Goal: Task Accomplishment & Management: Manage account settings

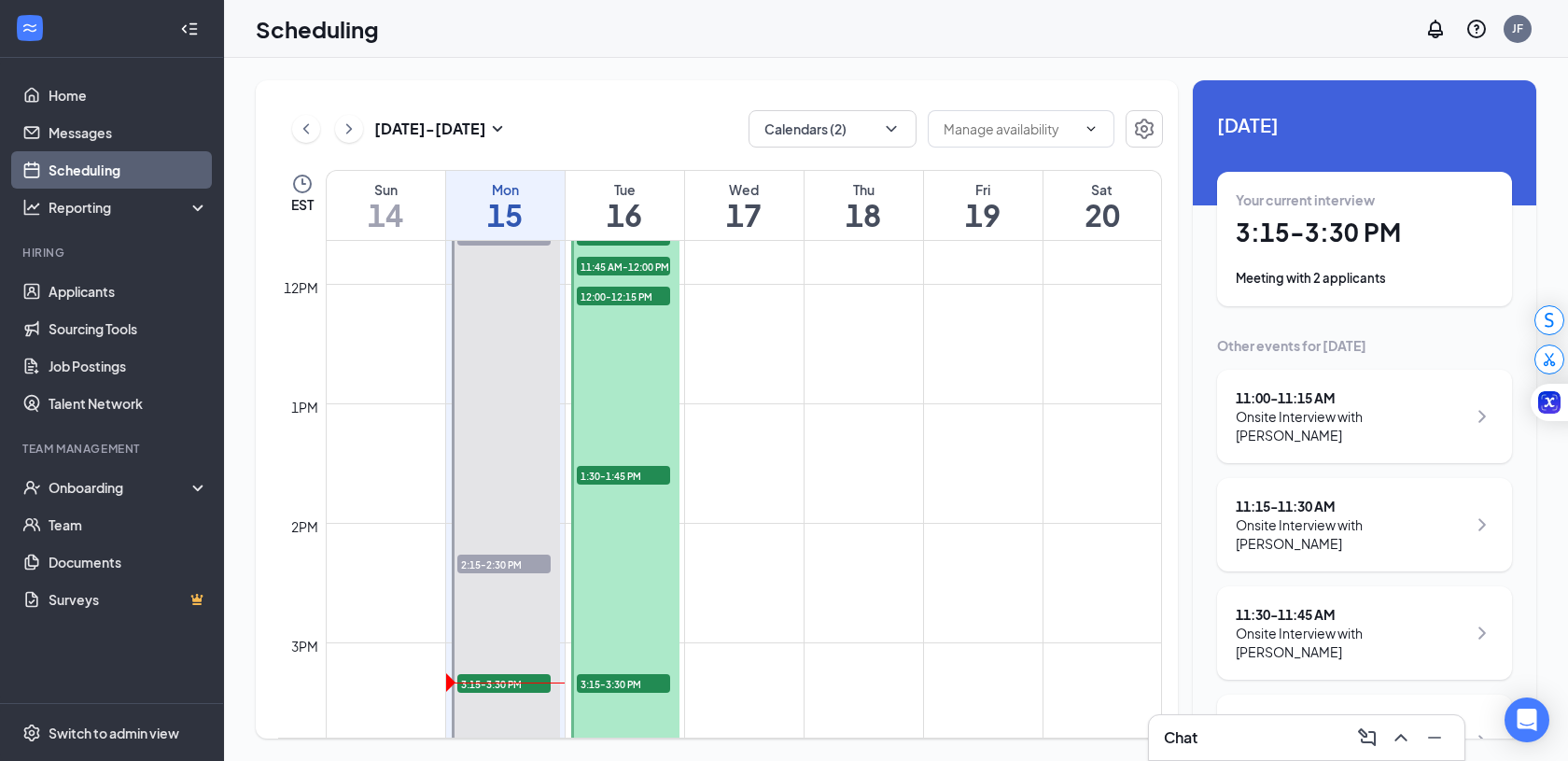
scroll to position [1588, 0]
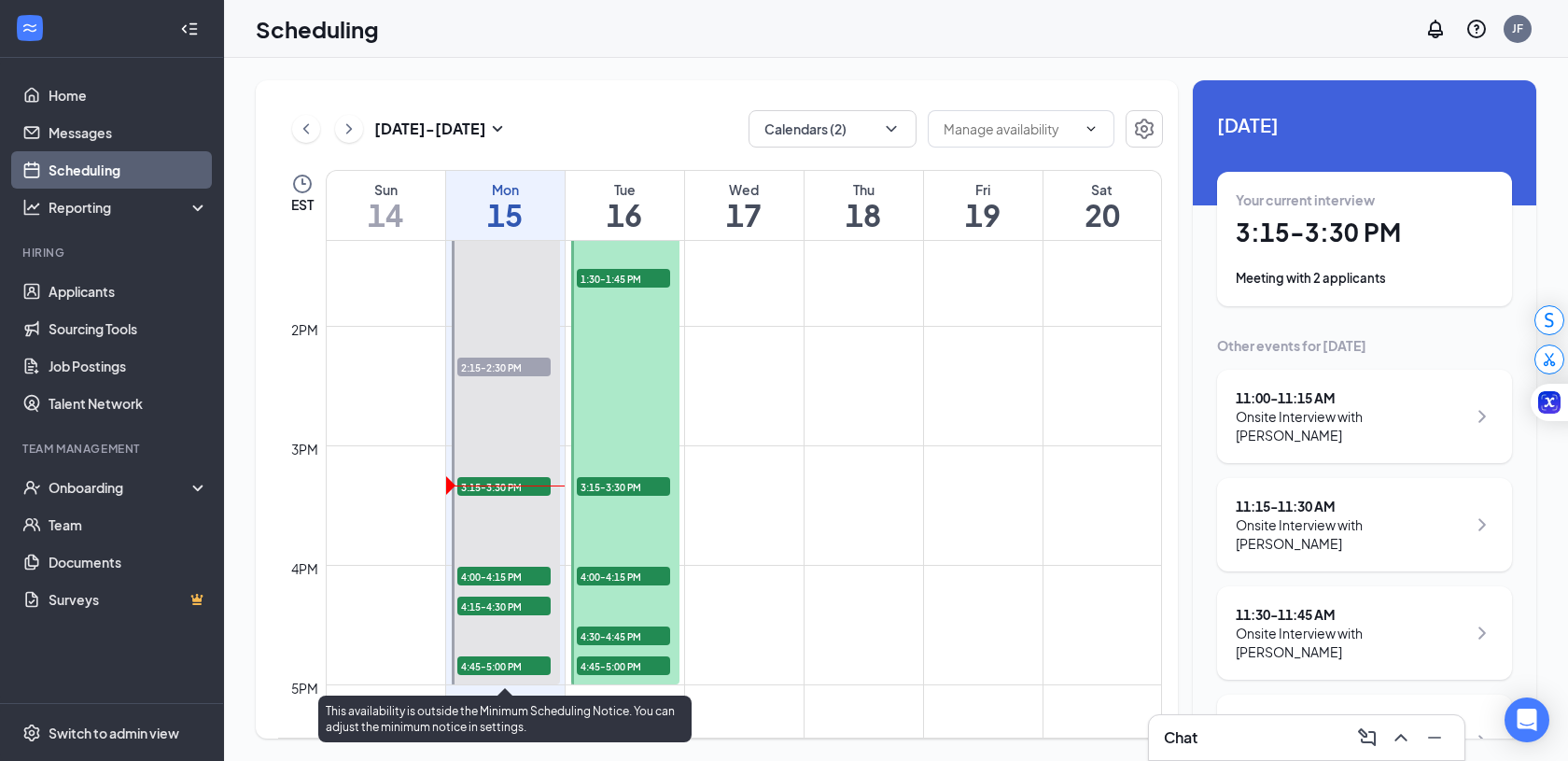
click at [522, 488] on span "3:15-3:30 PM" at bounding box center [504, 487] width 93 height 19
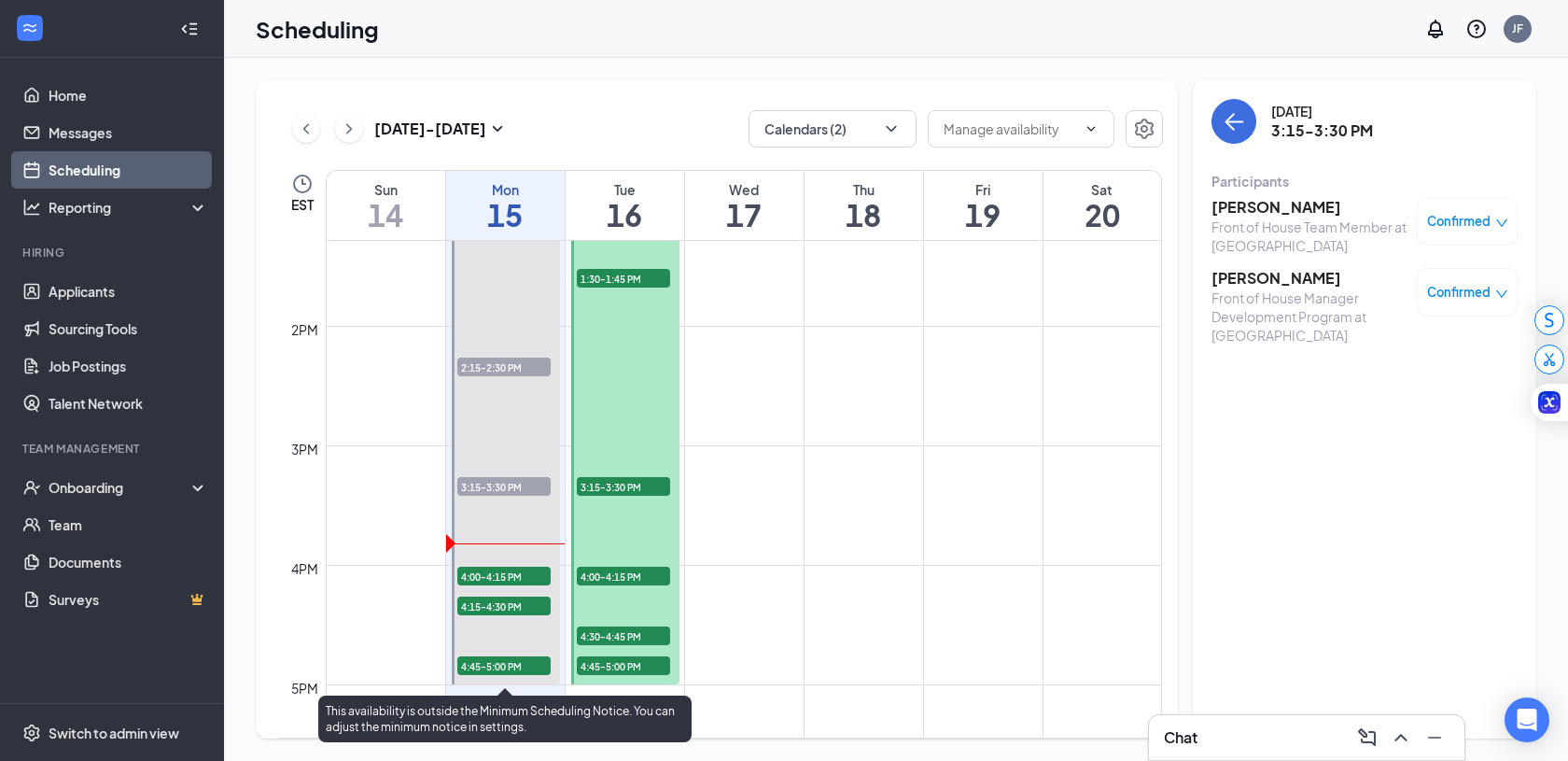
click at [493, 490] on span "3:15-3:30 PM" at bounding box center [504, 487] width 93 height 19
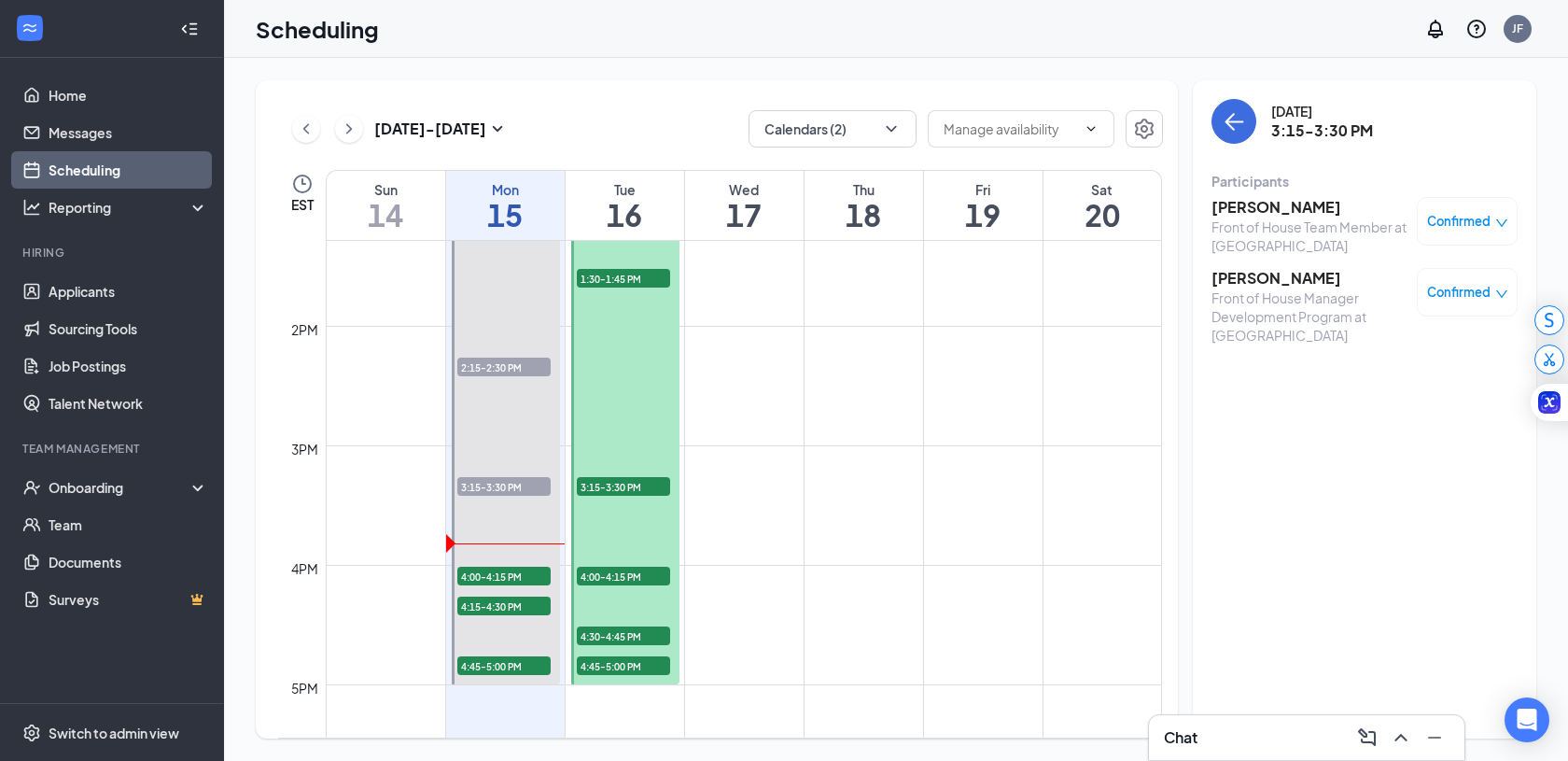
click at [1486, 280] on div "Confirmed" at bounding box center [1467, 291] width 101 height 48
click at [1485, 288] on span "Confirmed" at bounding box center [1459, 292] width 64 height 19
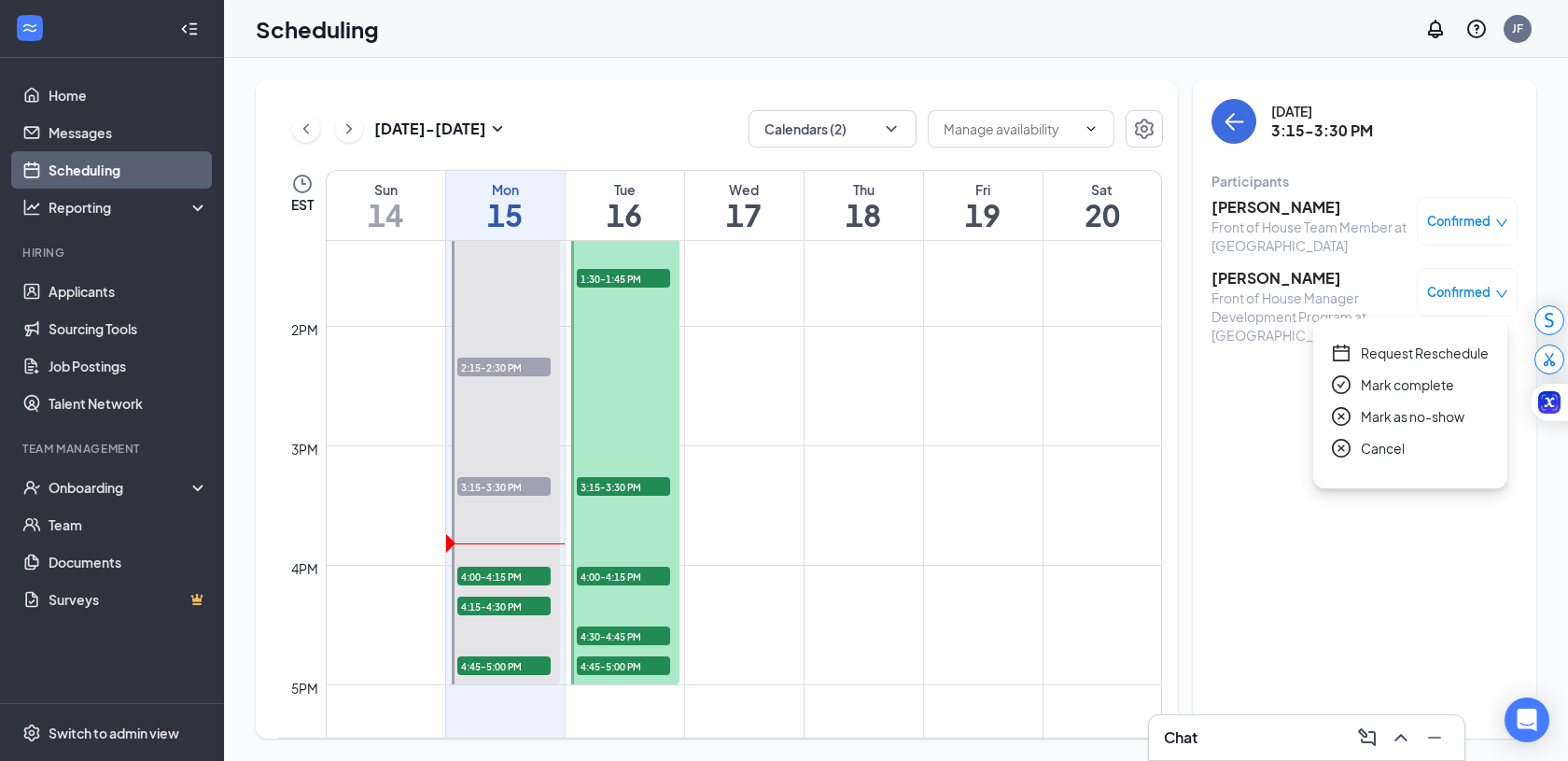
click at [1388, 384] on span "Mark complete" at bounding box center [1408, 385] width 93 height 21
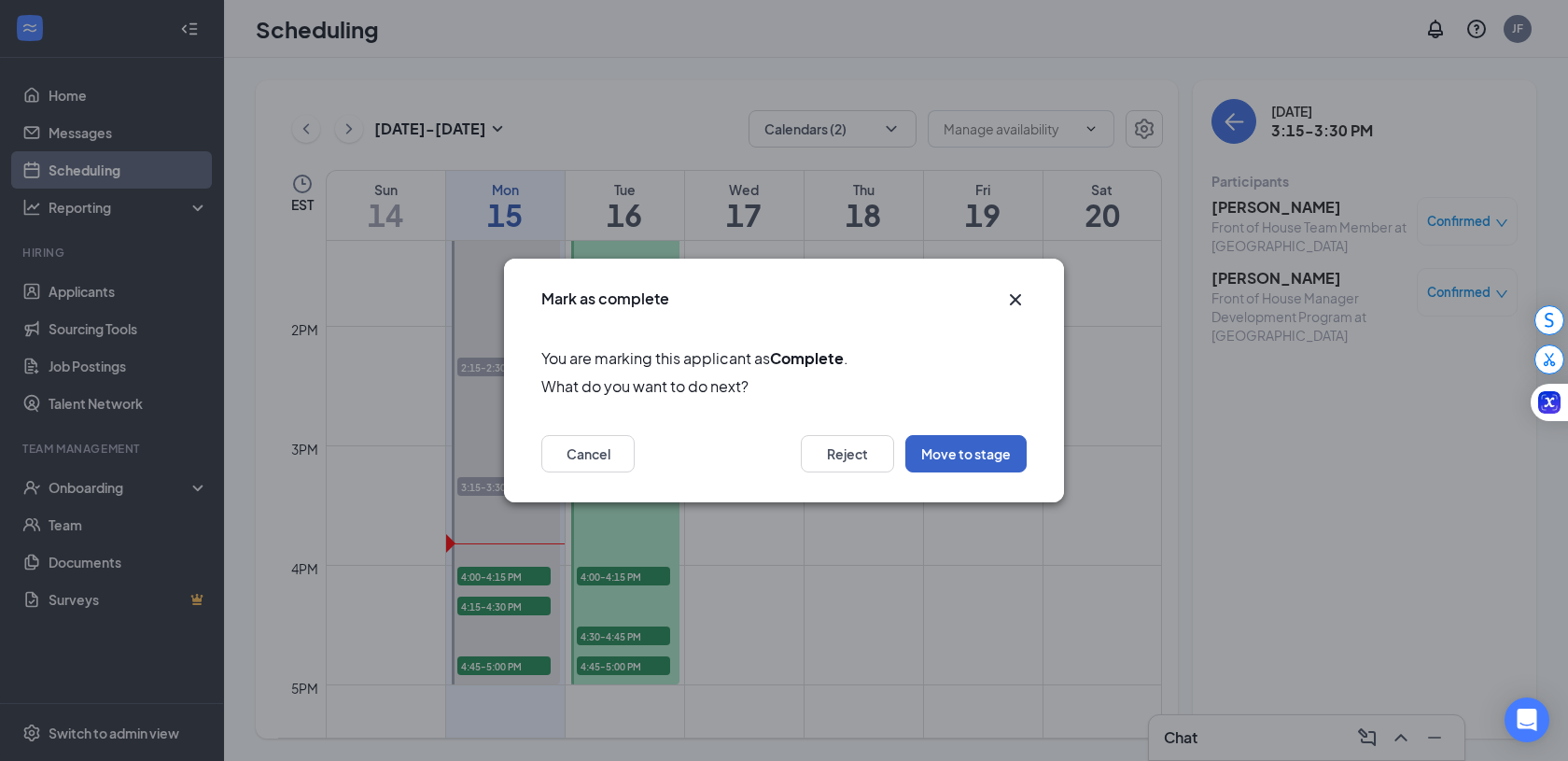
click at [964, 444] on button "Move to stage" at bounding box center [966, 454] width 121 height 37
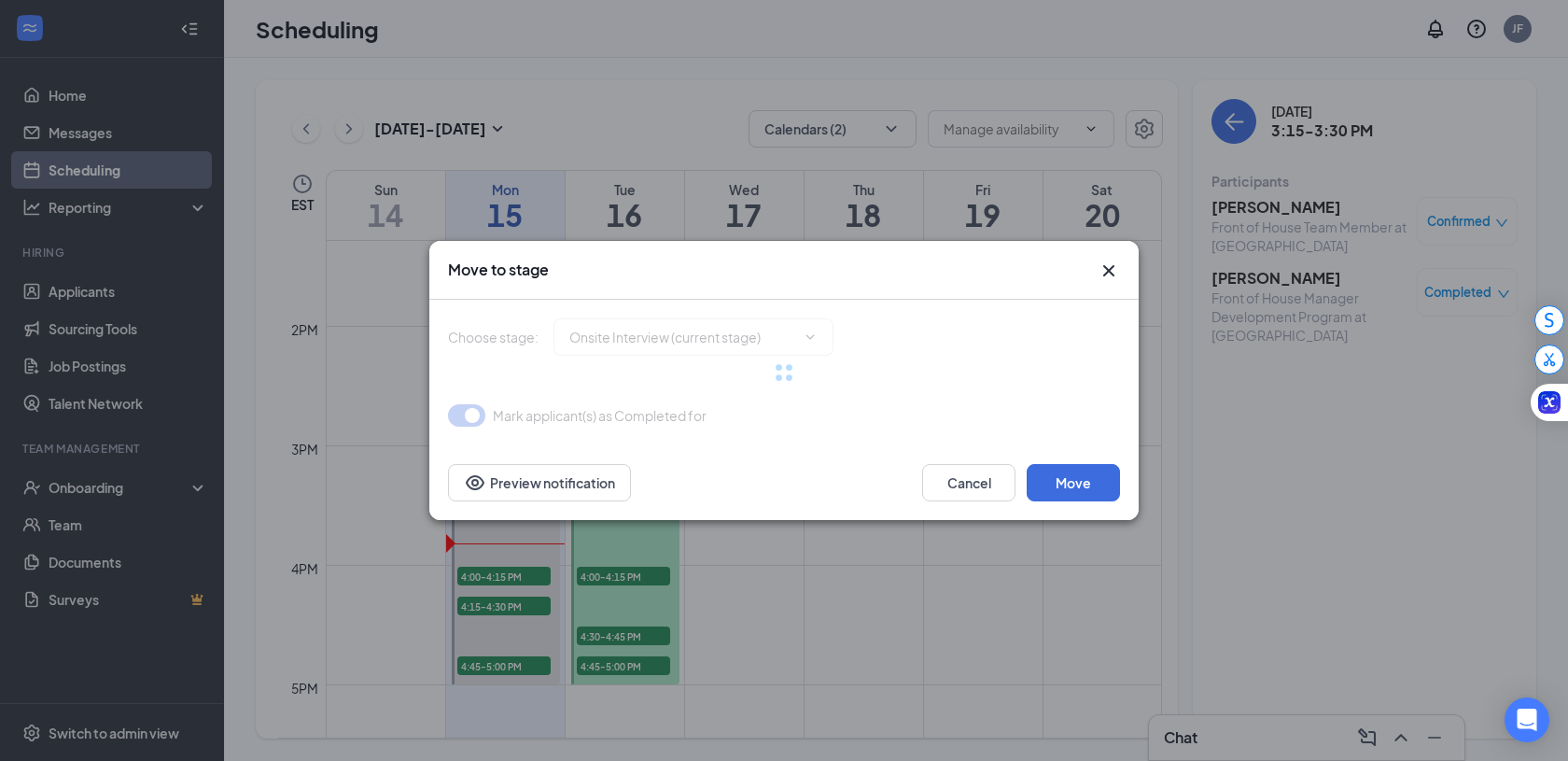
type input "Decision Stage (next stage)"
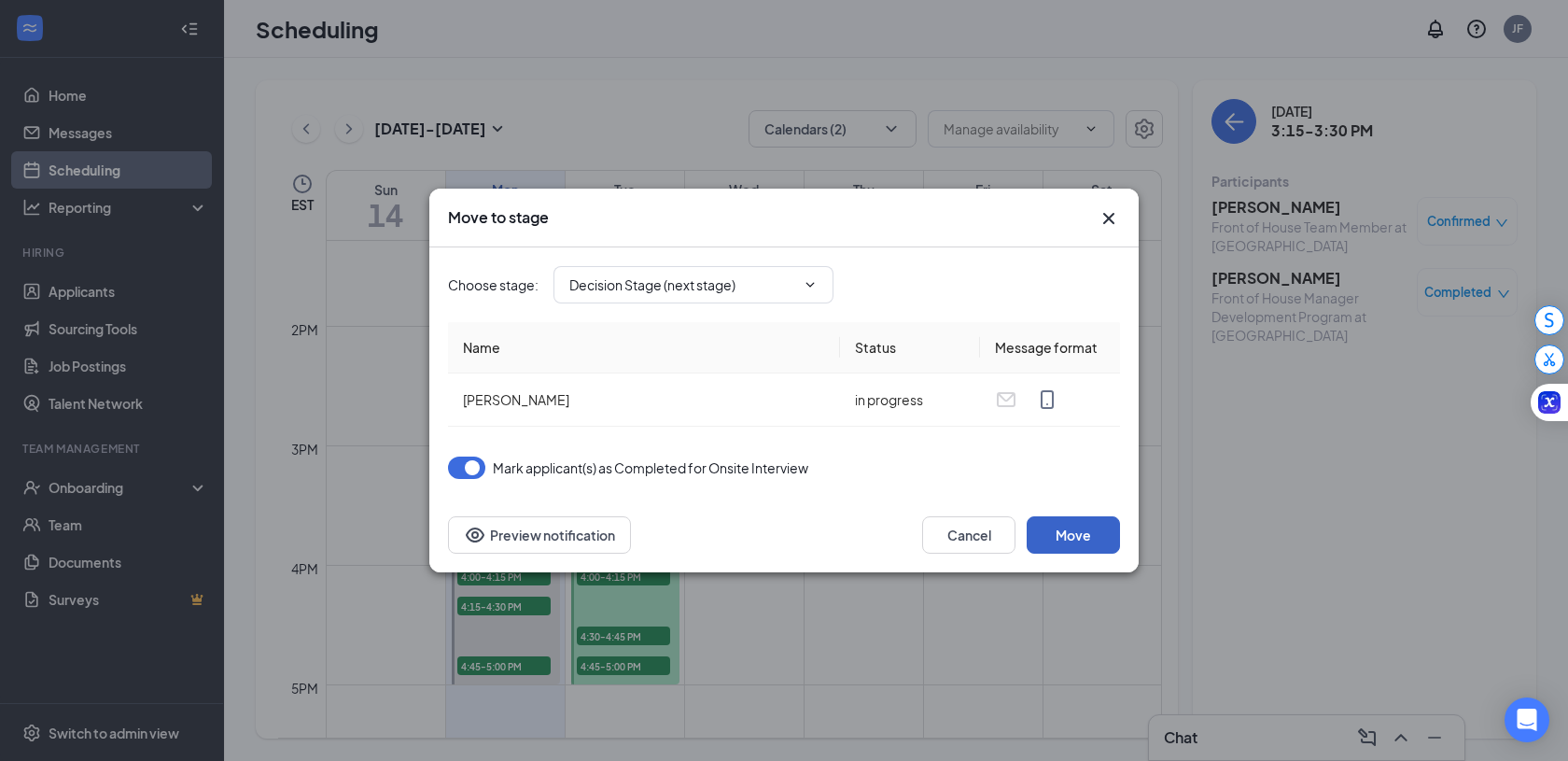
click at [1078, 537] on button "Move" at bounding box center [1073, 534] width 93 height 37
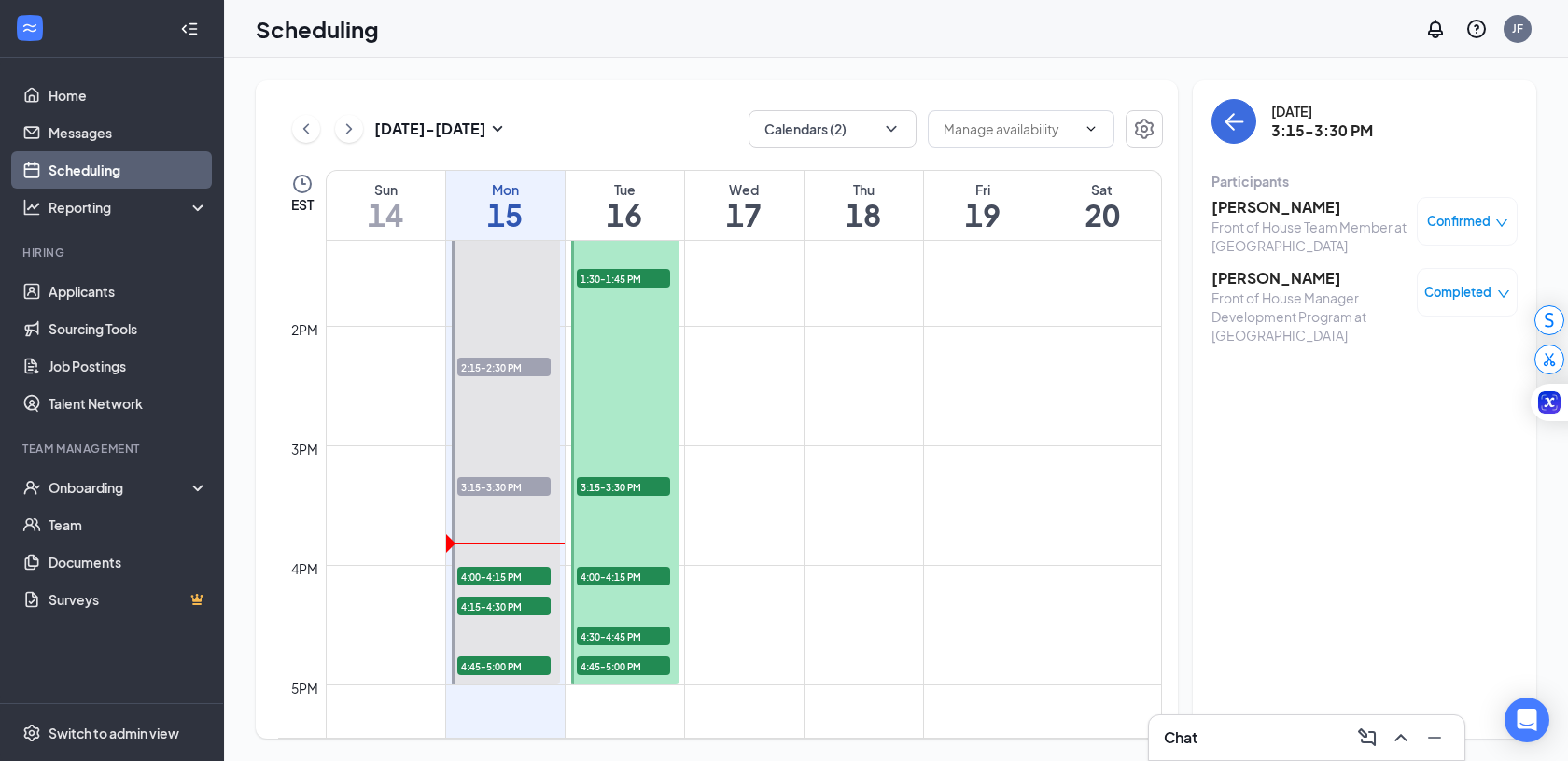
click at [1445, 216] on span "Confirmed" at bounding box center [1459, 221] width 64 height 19
click at [1389, 346] on span "Mark as no-show" at bounding box center [1412, 345] width 103 height 21
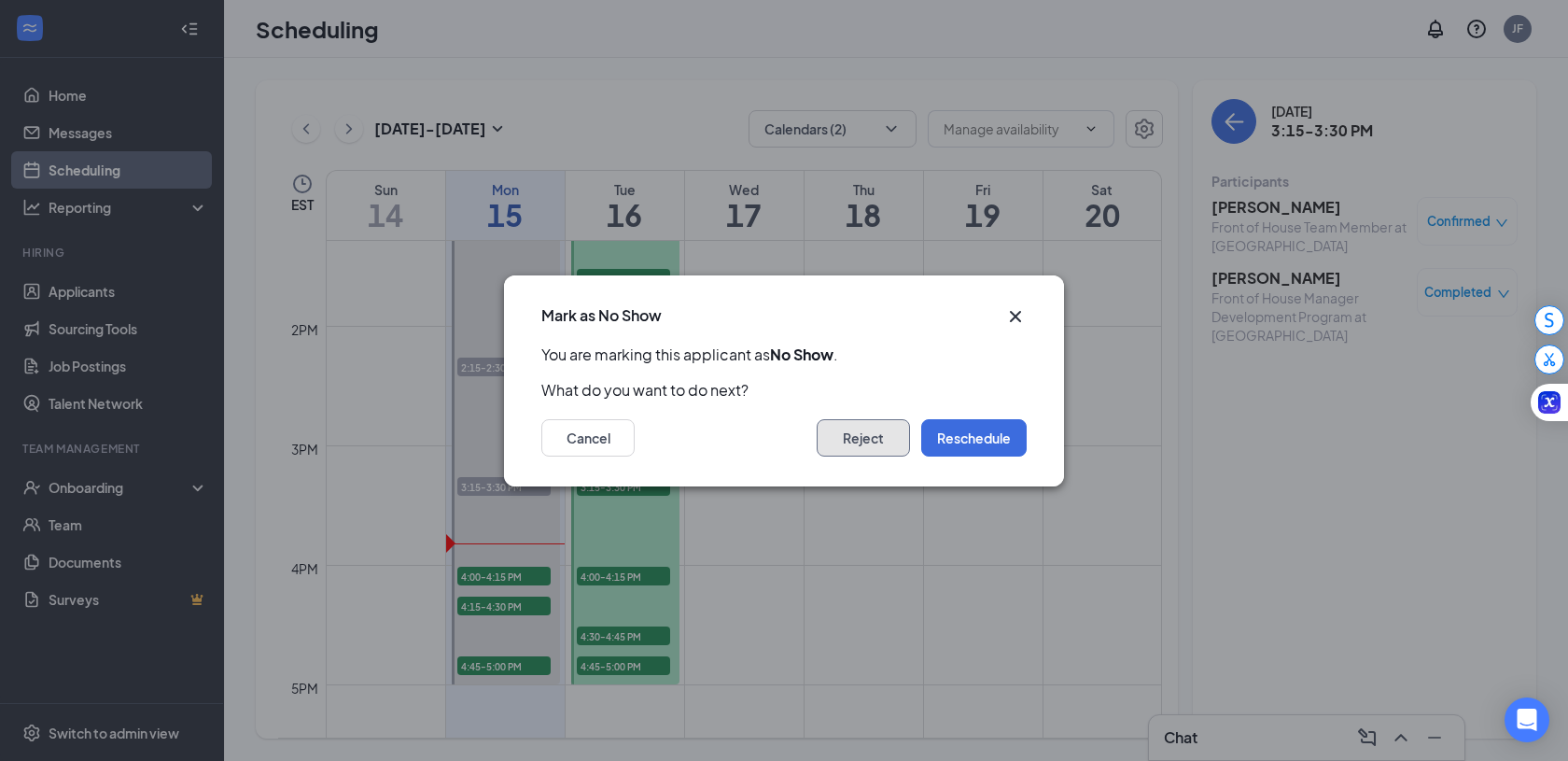
click at [854, 435] on button "Reject" at bounding box center [863, 437] width 93 height 37
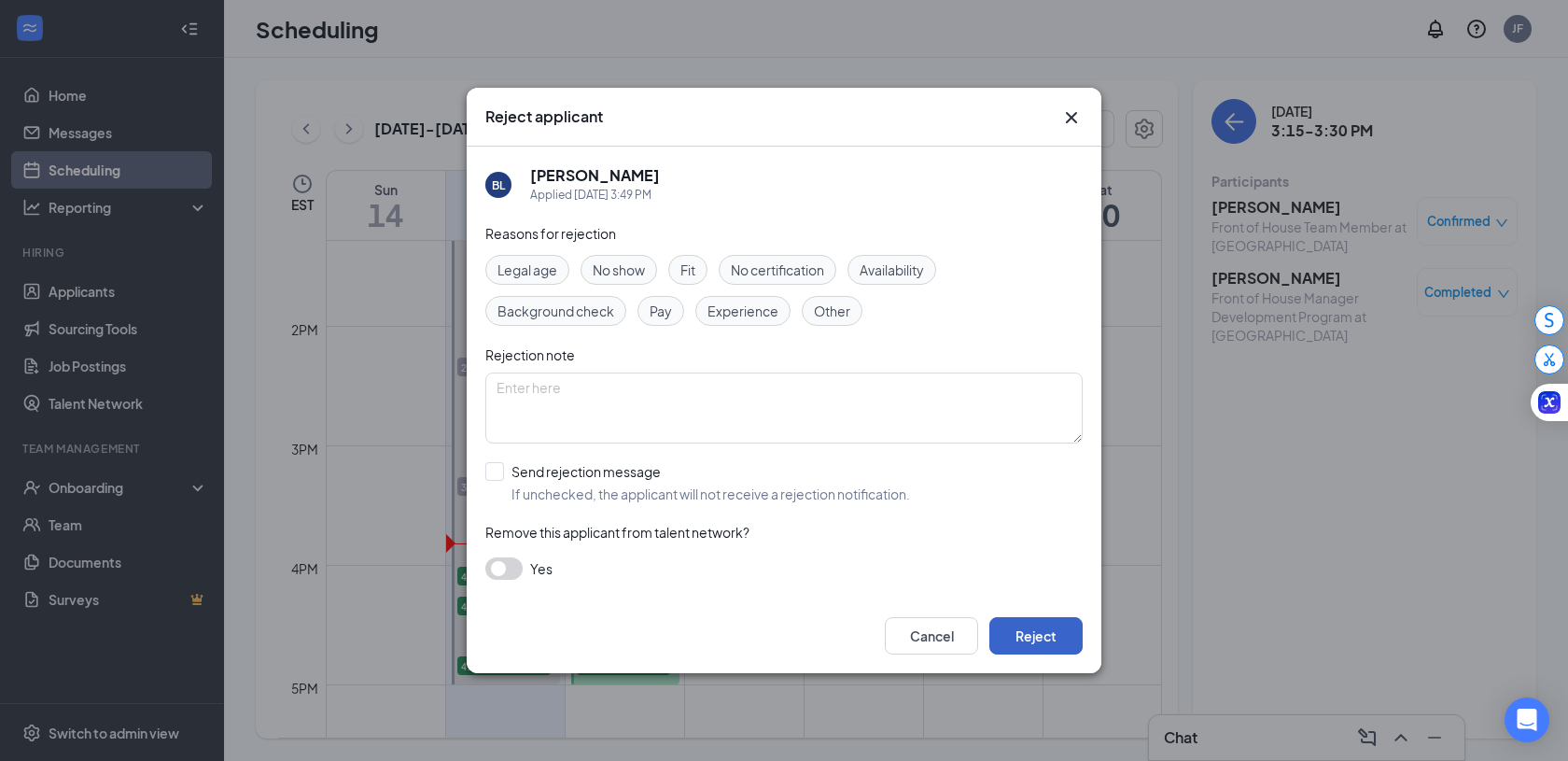
click at [1032, 633] on button "Reject" at bounding box center [1036, 635] width 93 height 37
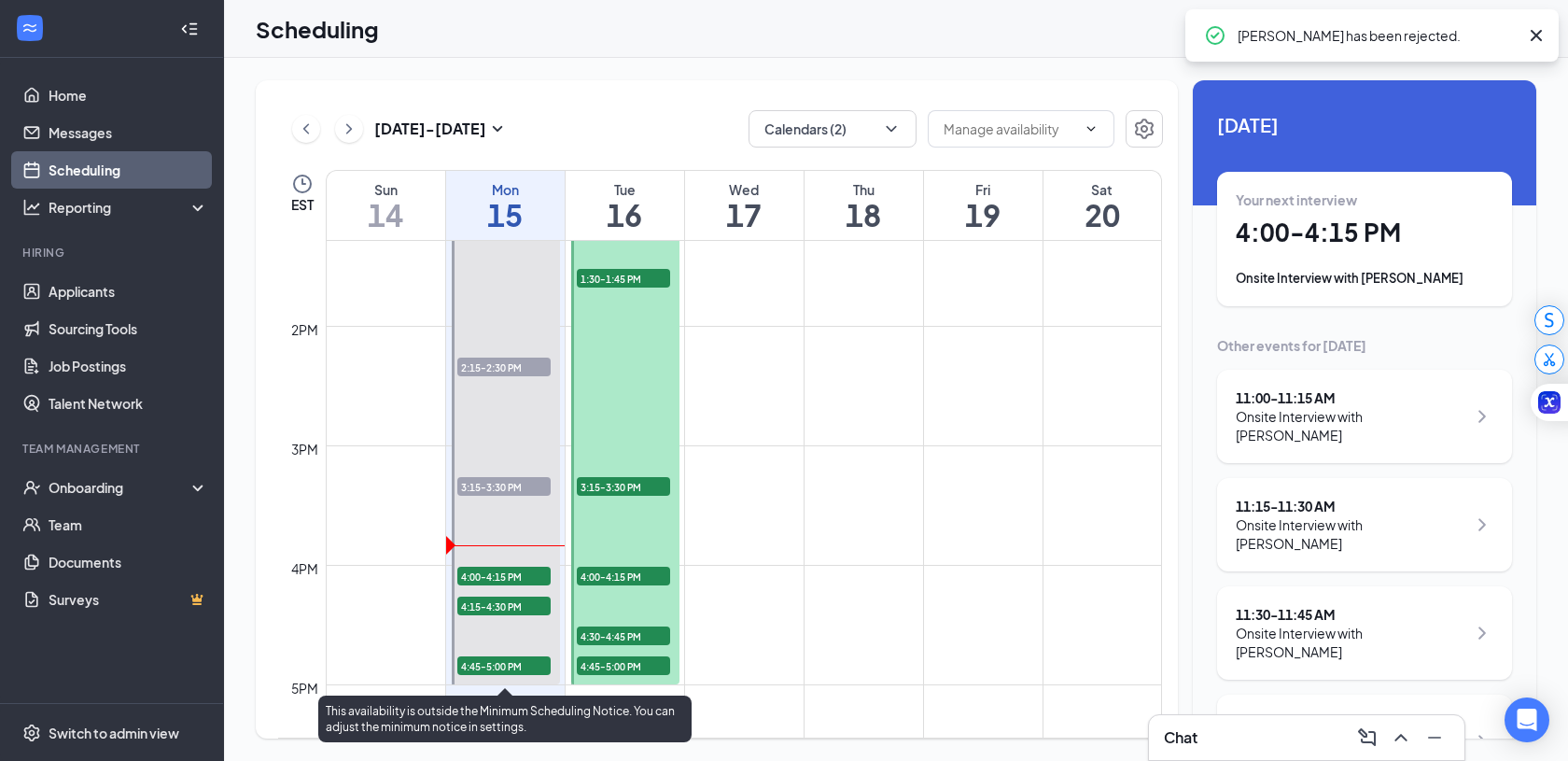
click at [523, 575] on span "4:00-4:15 PM" at bounding box center [504, 576] width 93 height 19
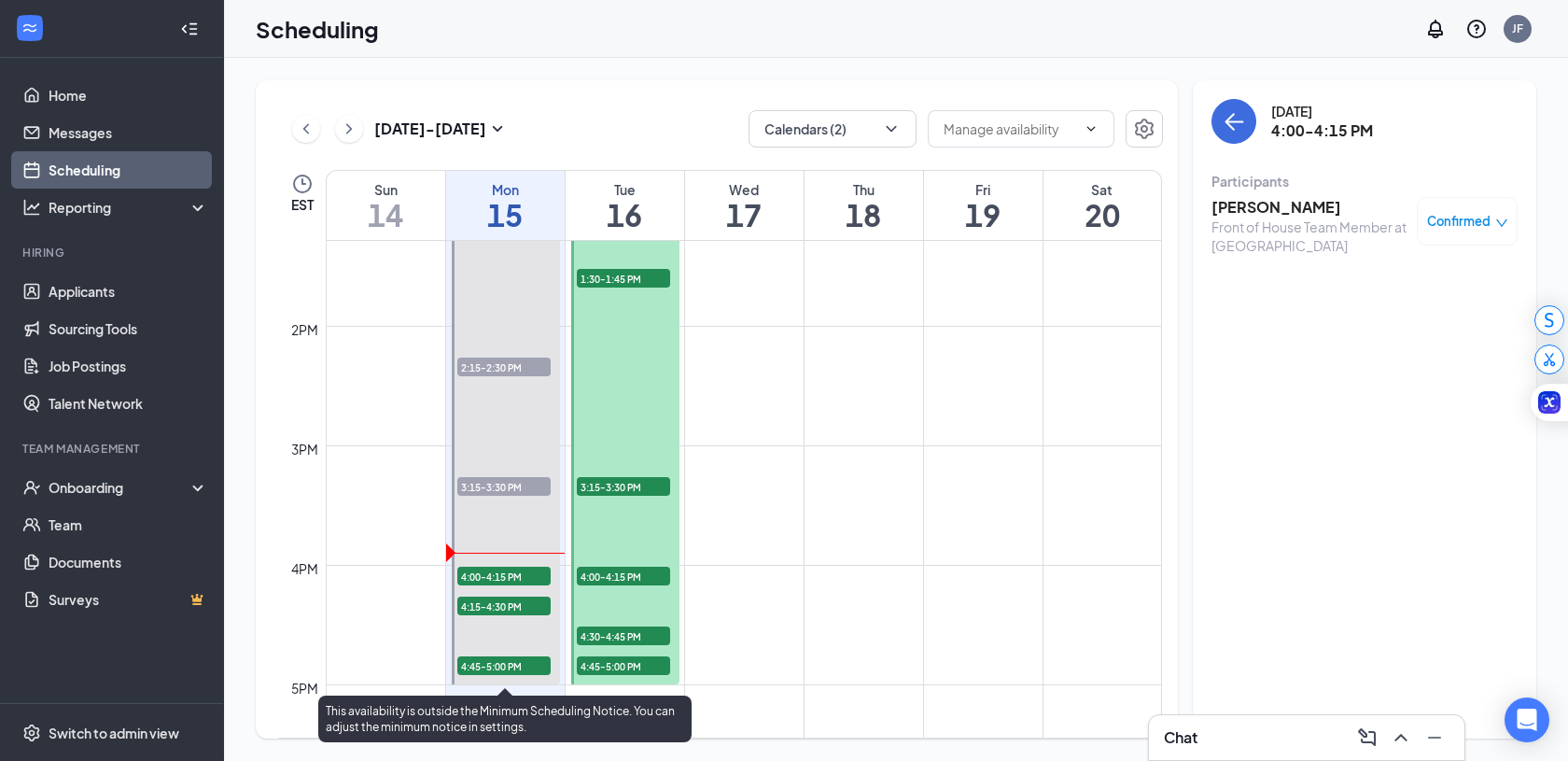
click at [502, 580] on span "4:00-4:15 PM" at bounding box center [504, 576] width 93 height 19
click at [501, 605] on span "4:15-4:30 PM" at bounding box center [504, 606] width 93 height 19
click at [497, 664] on span "4:45-5:00 PM" at bounding box center [504, 666] width 93 height 19
click at [524, 572] on span "4:00-4:15 PM" at bounding box center [504, 576] width 93 height 19
click at [520, 605] on span "4:15-4:30 PM" at bounding box center [504, 606] width 93 height 19
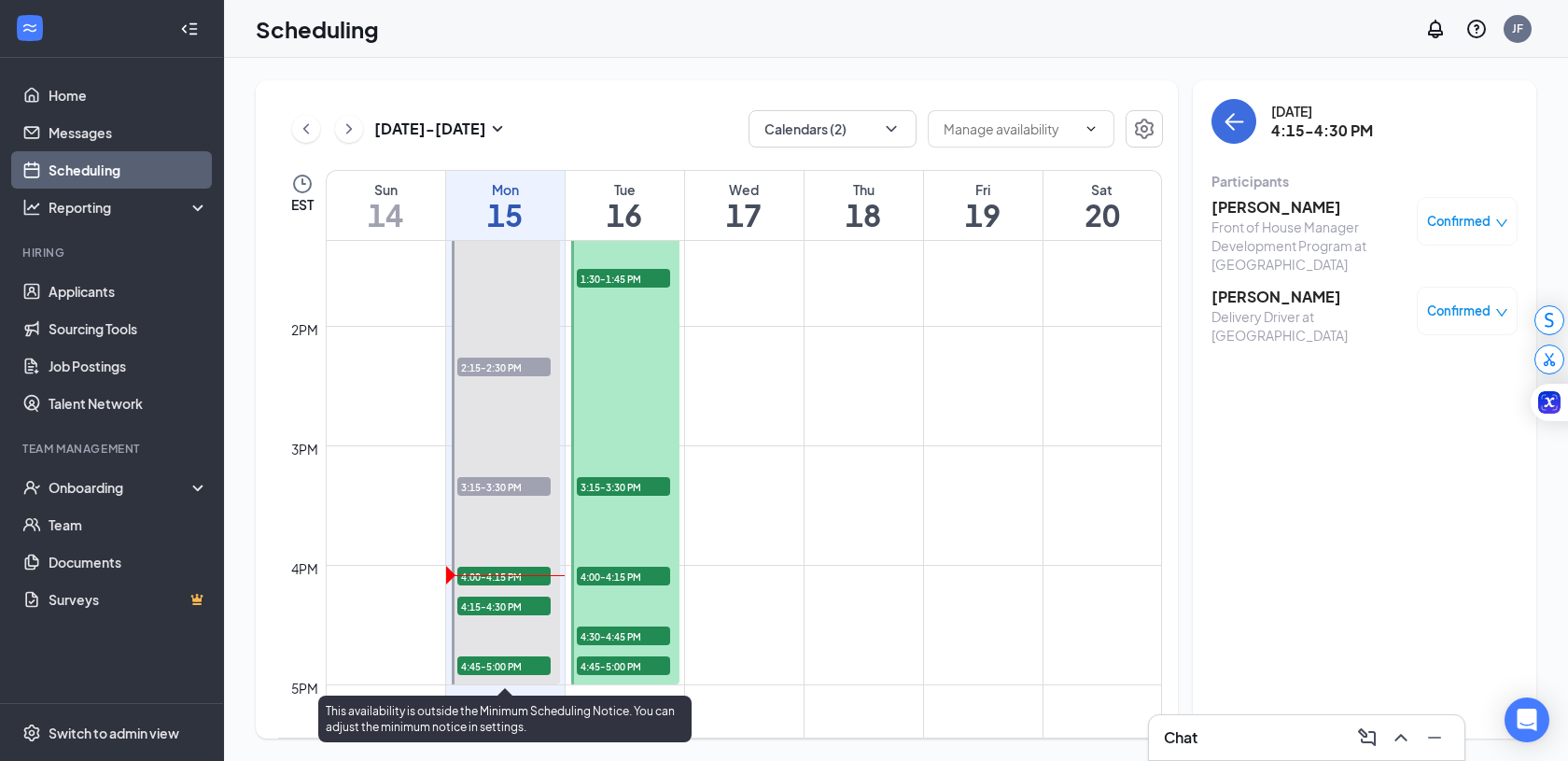
click at [485, 567] on span "4:00-4:15 PM" at bounding box center [504, 576] width 93 height 19
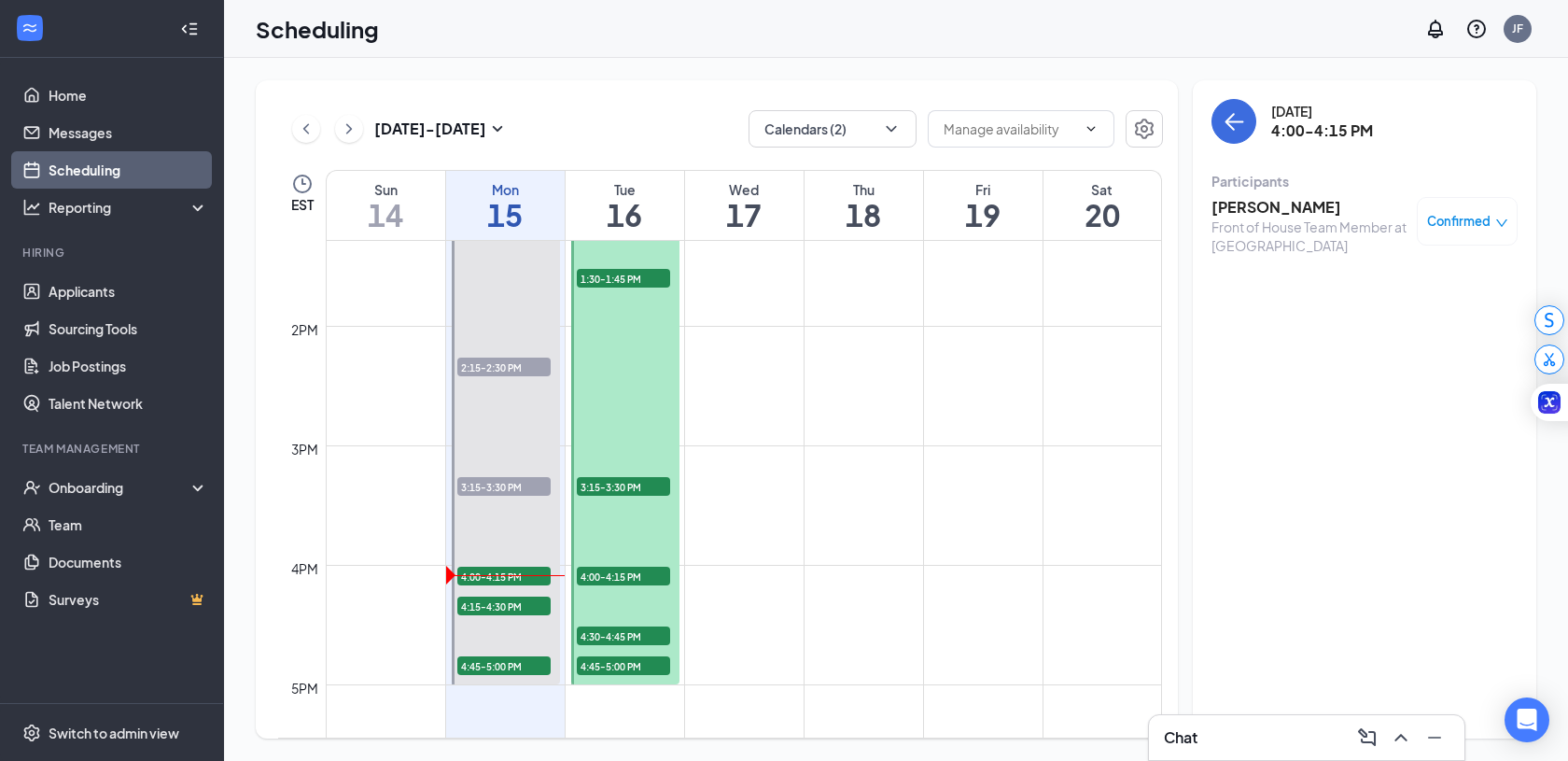
click at [1457, 211] on div "Confirmed" at bounding box center [1467, 221] width 101 height 48
click at [1457, 212] on span "Confirmed" at bounding box center [1459, 221] width 64 height 19
click at [1422, 310] on span "Mark complete" at bounding box center [1408, 314] width 93 height 21
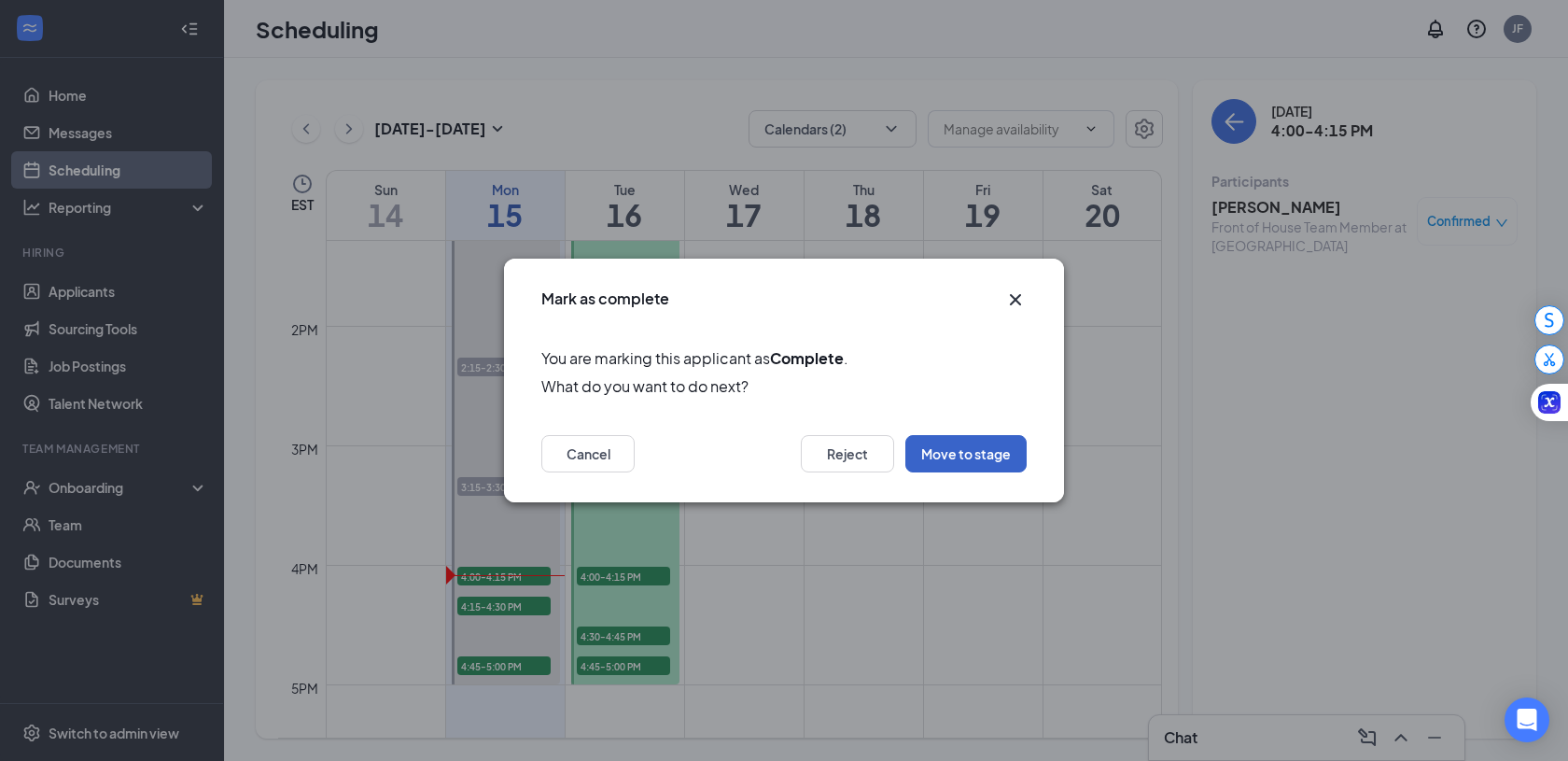
click at [969, 455] on button "Move to stage" at bounding box center [966, 454] width 121 height 37
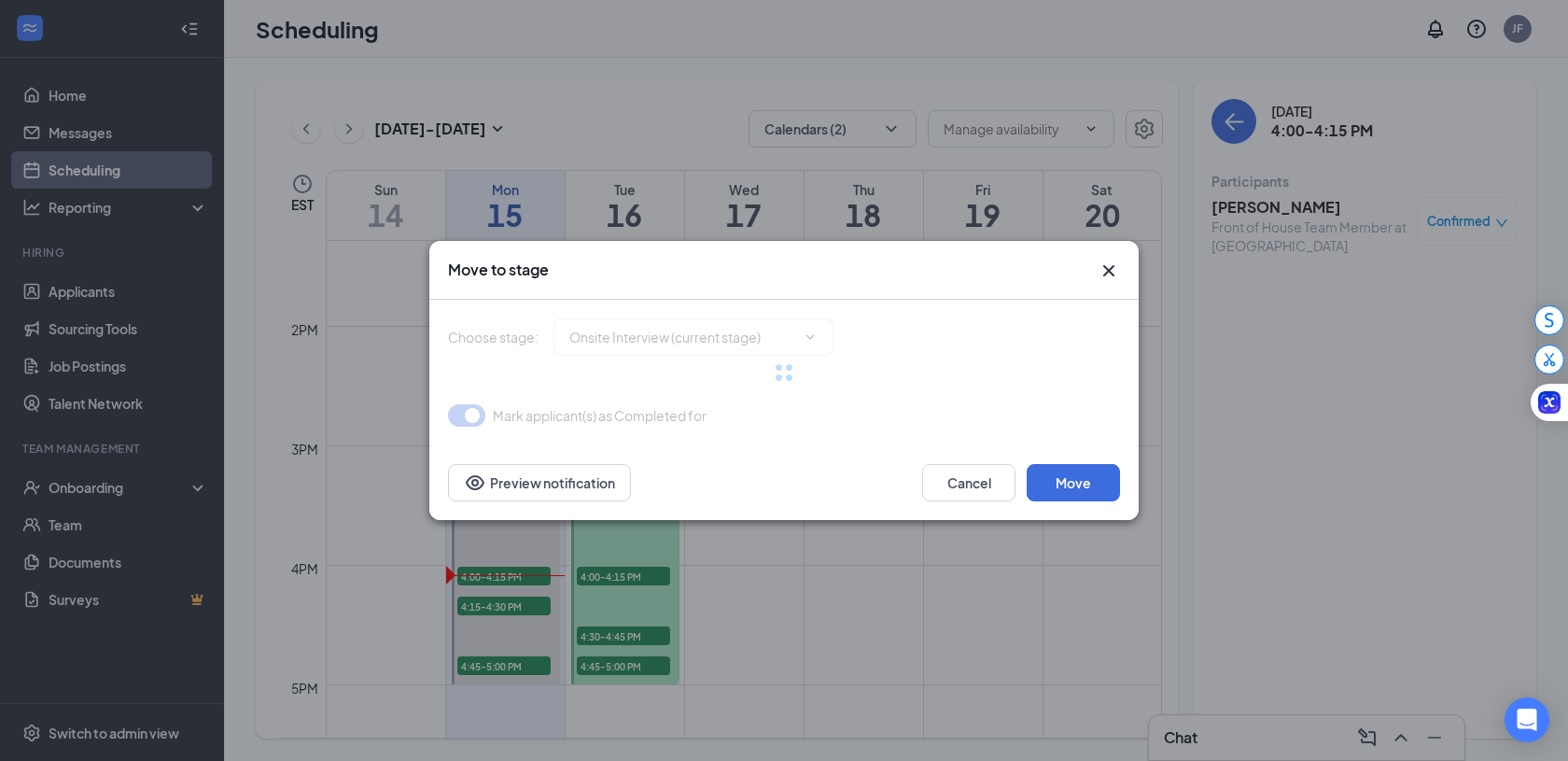
type input "Decision Stage (next stage)"
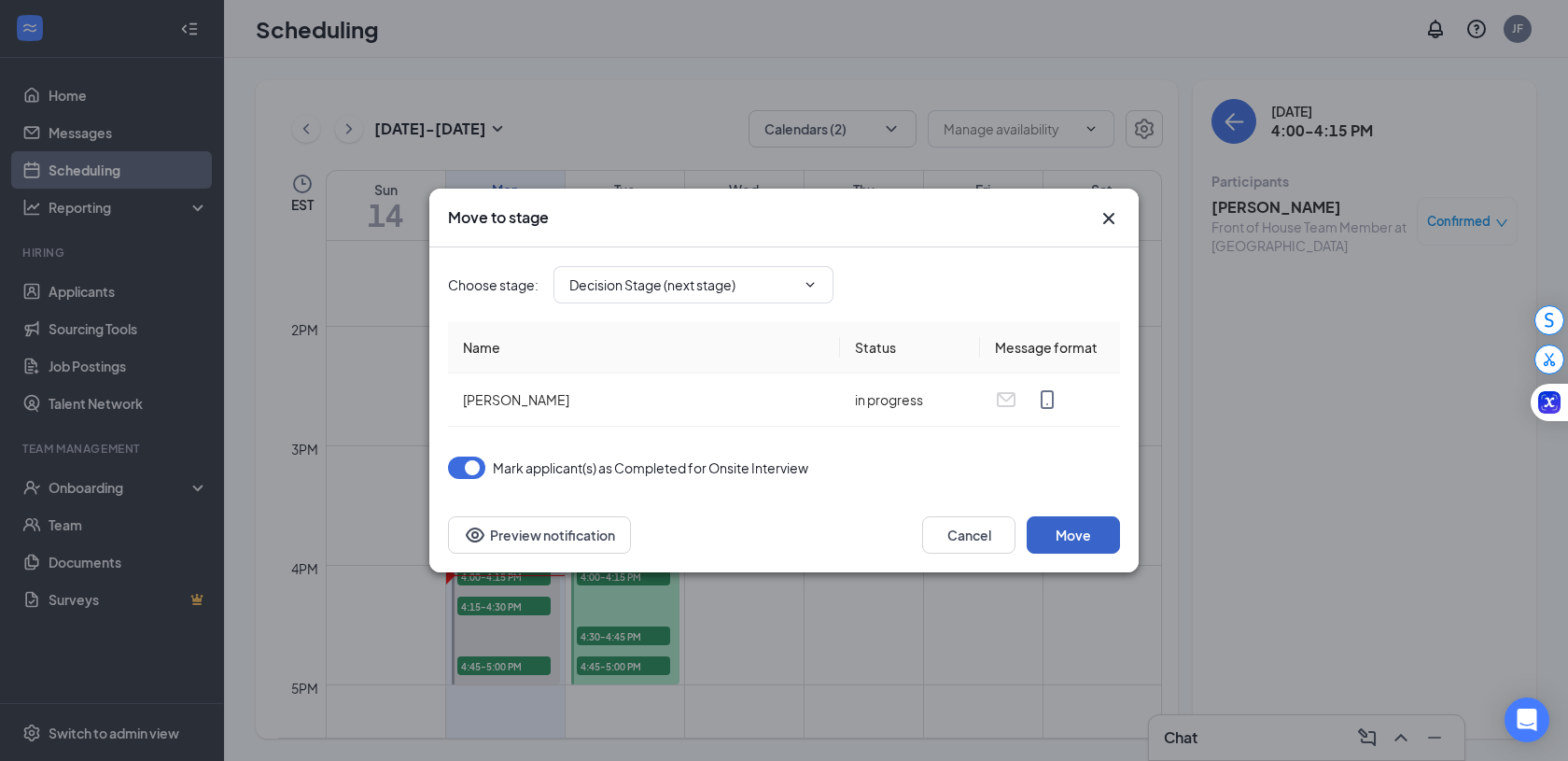
click at [1079, 527] on button "Move" at bounding box center [1073, 534] width 93 height 37
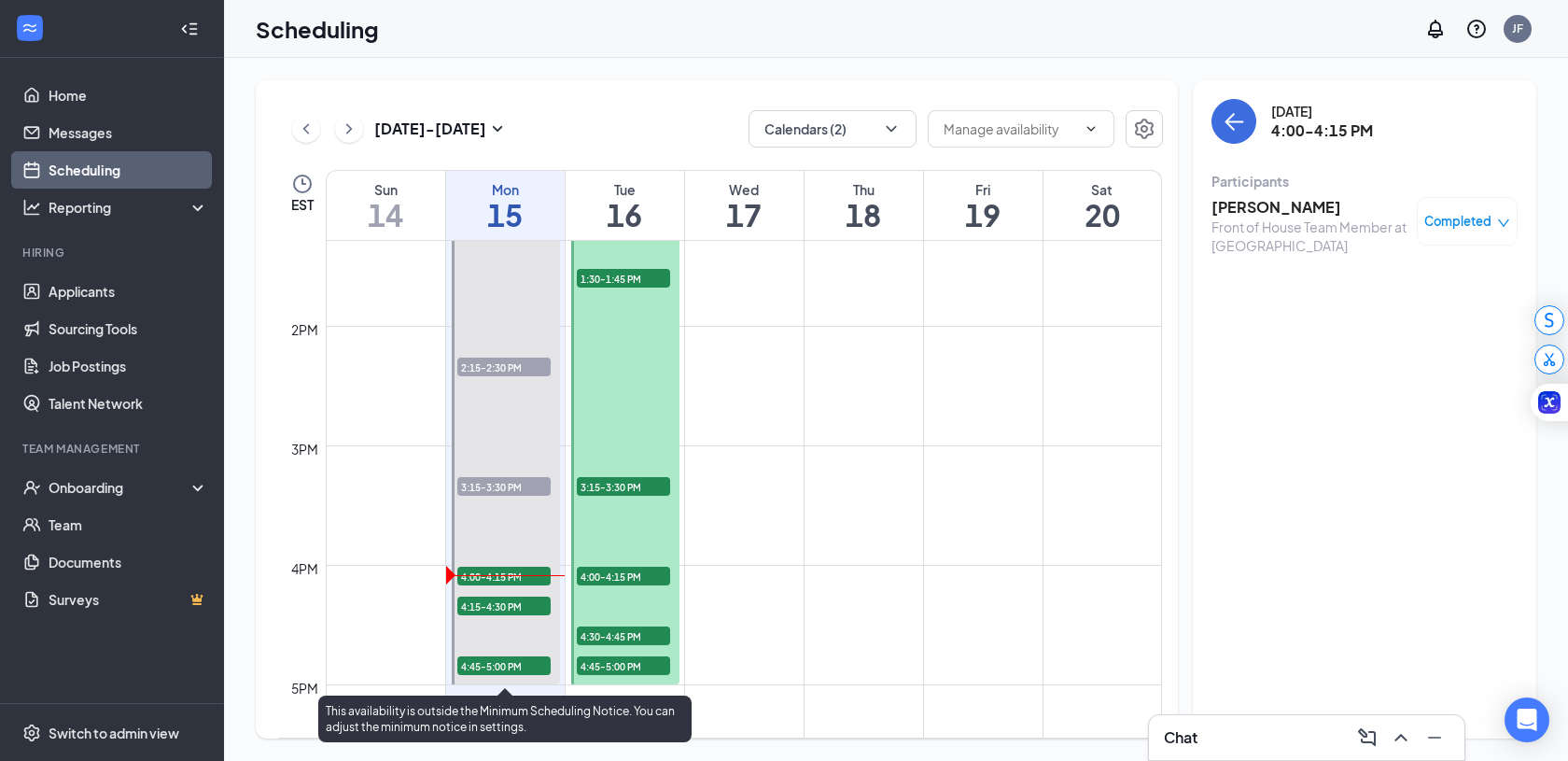
click at [485, 612] on span "4:15-4:30 PM" at bounding box center [504, 606] width 93 height 19
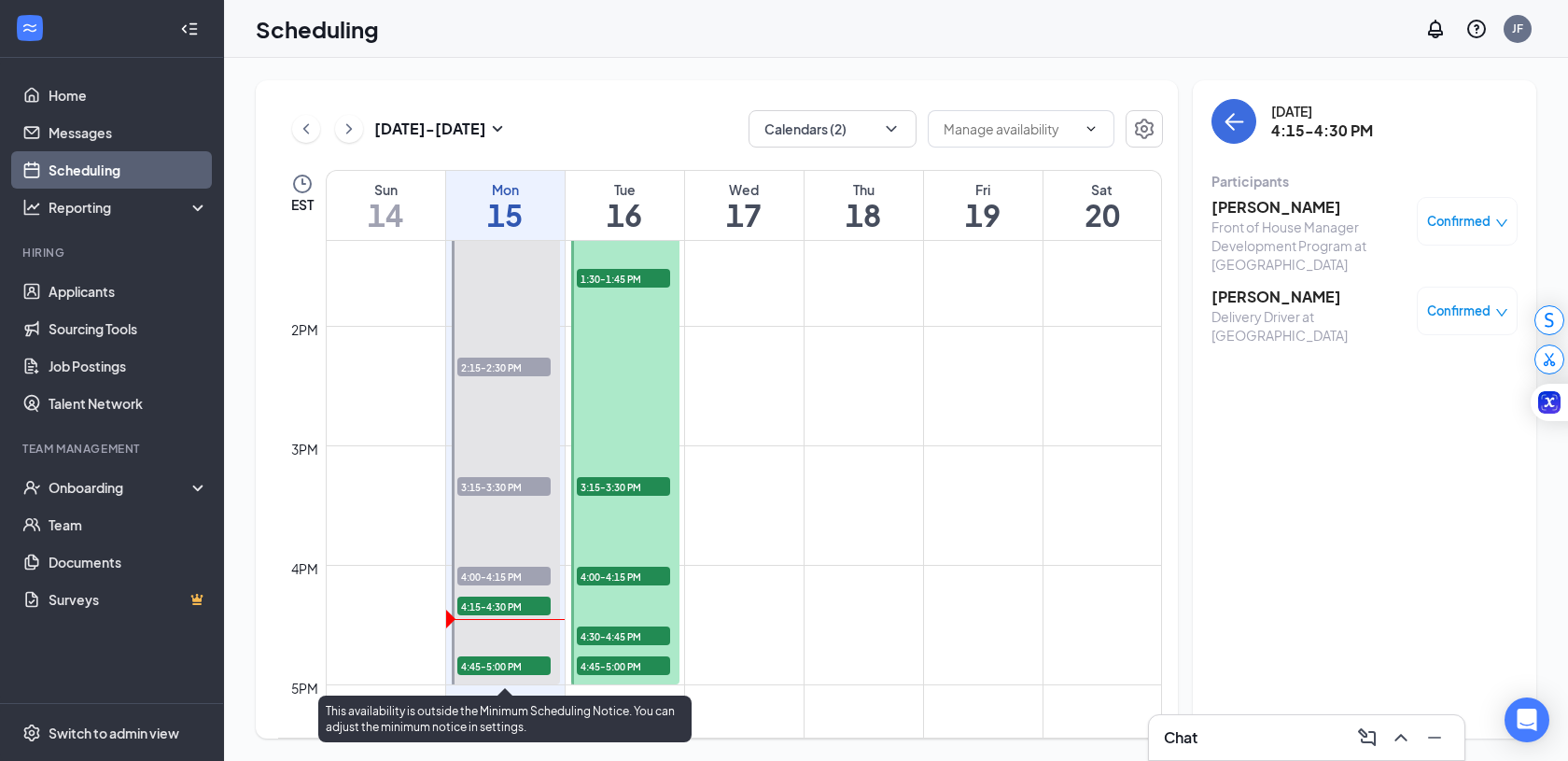
click at [534, 605] on span "4:15-4:30 PM" at bounding box center [504, 606] width 93 height 19
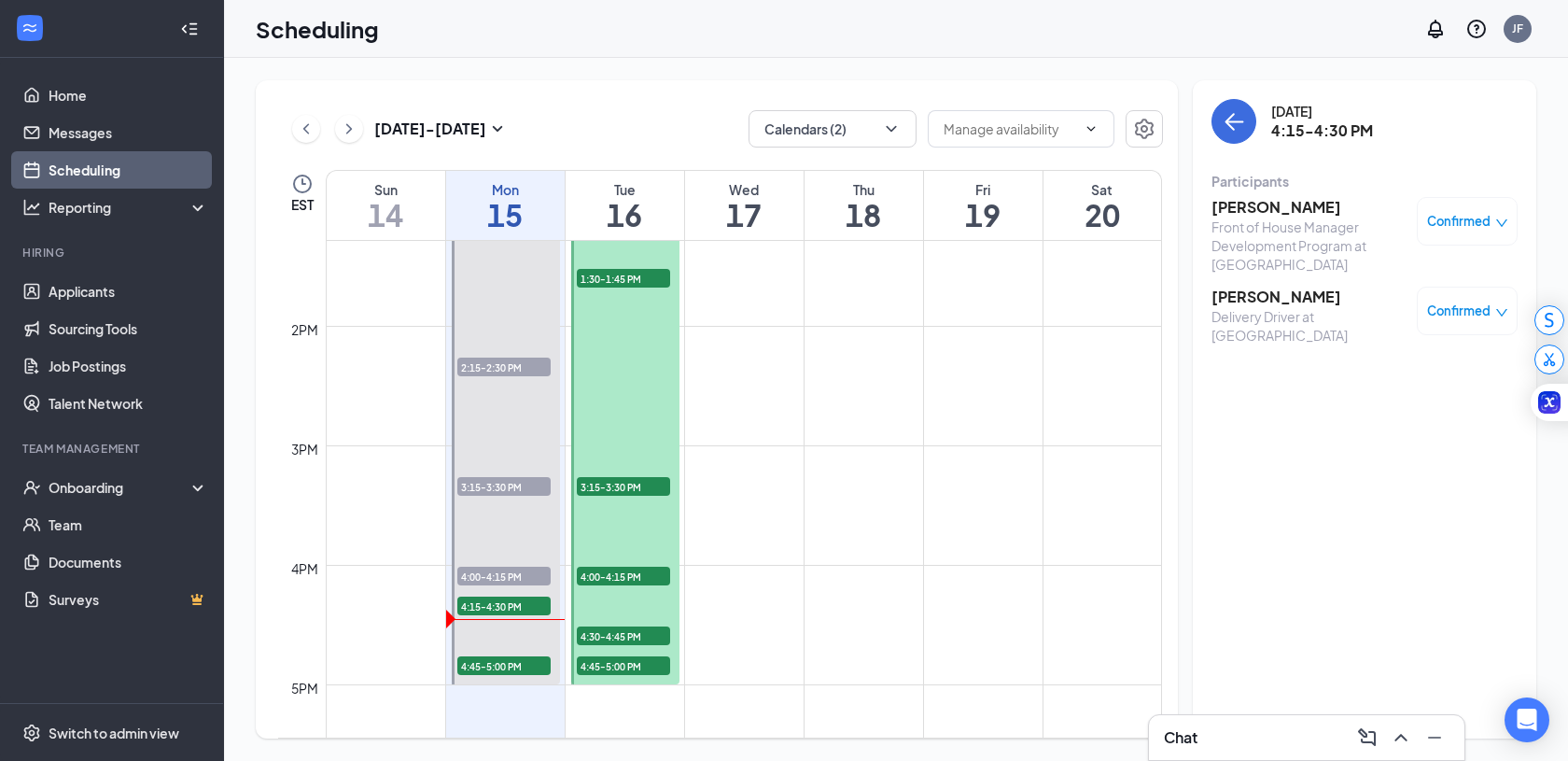
click at [1468, 213] on span "Confirmed" at bounding box center [1459, 221] width 64 height 19
click at [1416, 345] on span "Mark as no-show" at bounding box center [1412, 345] width 103 height 21
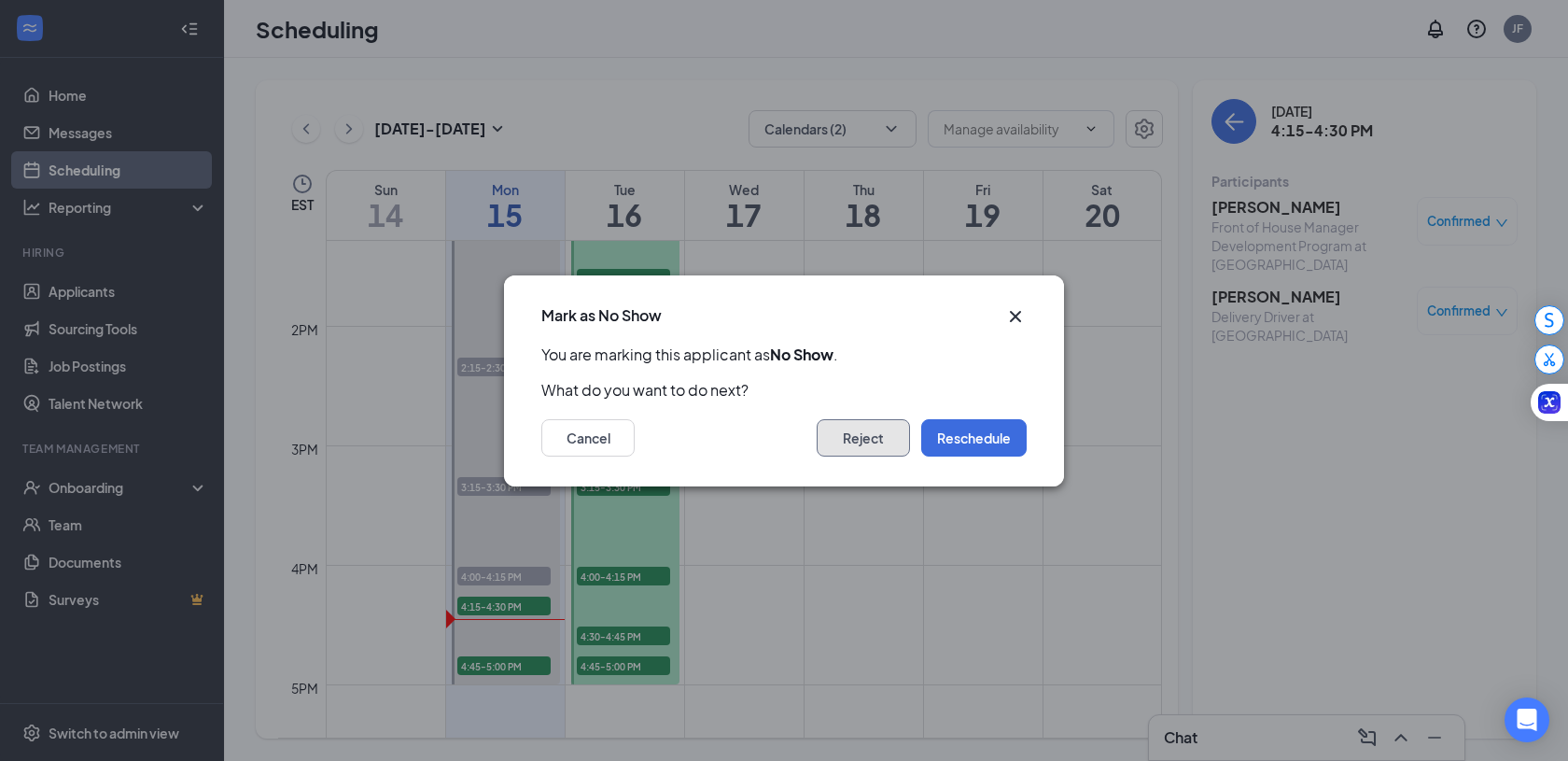
click at [878, 444] on button "Reject" at bounding box center [863, 437] width 93 height 37
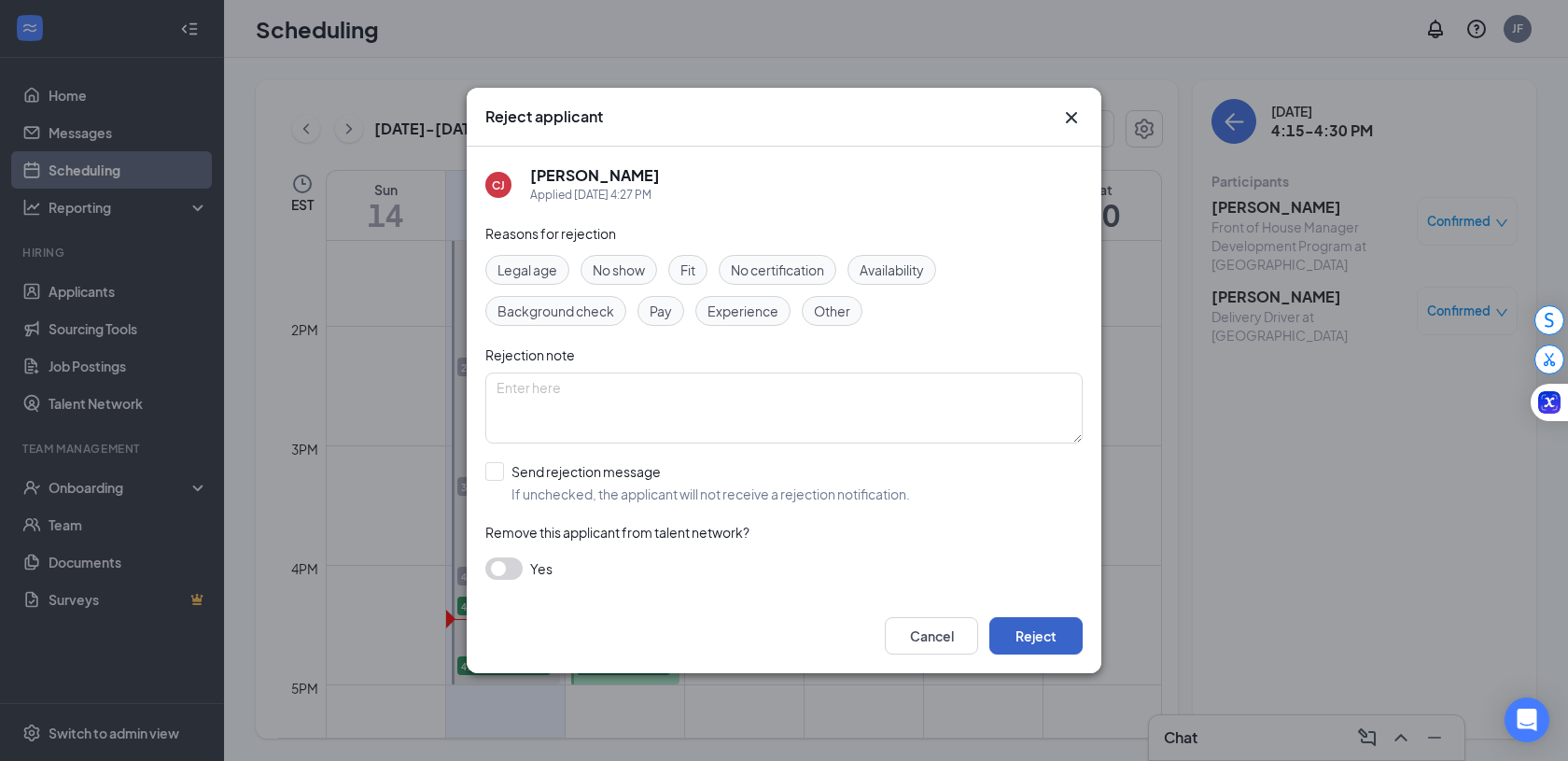
click at [1049, 632] on button "Reject" at bounding box center [1036, 635] width 93 height 37
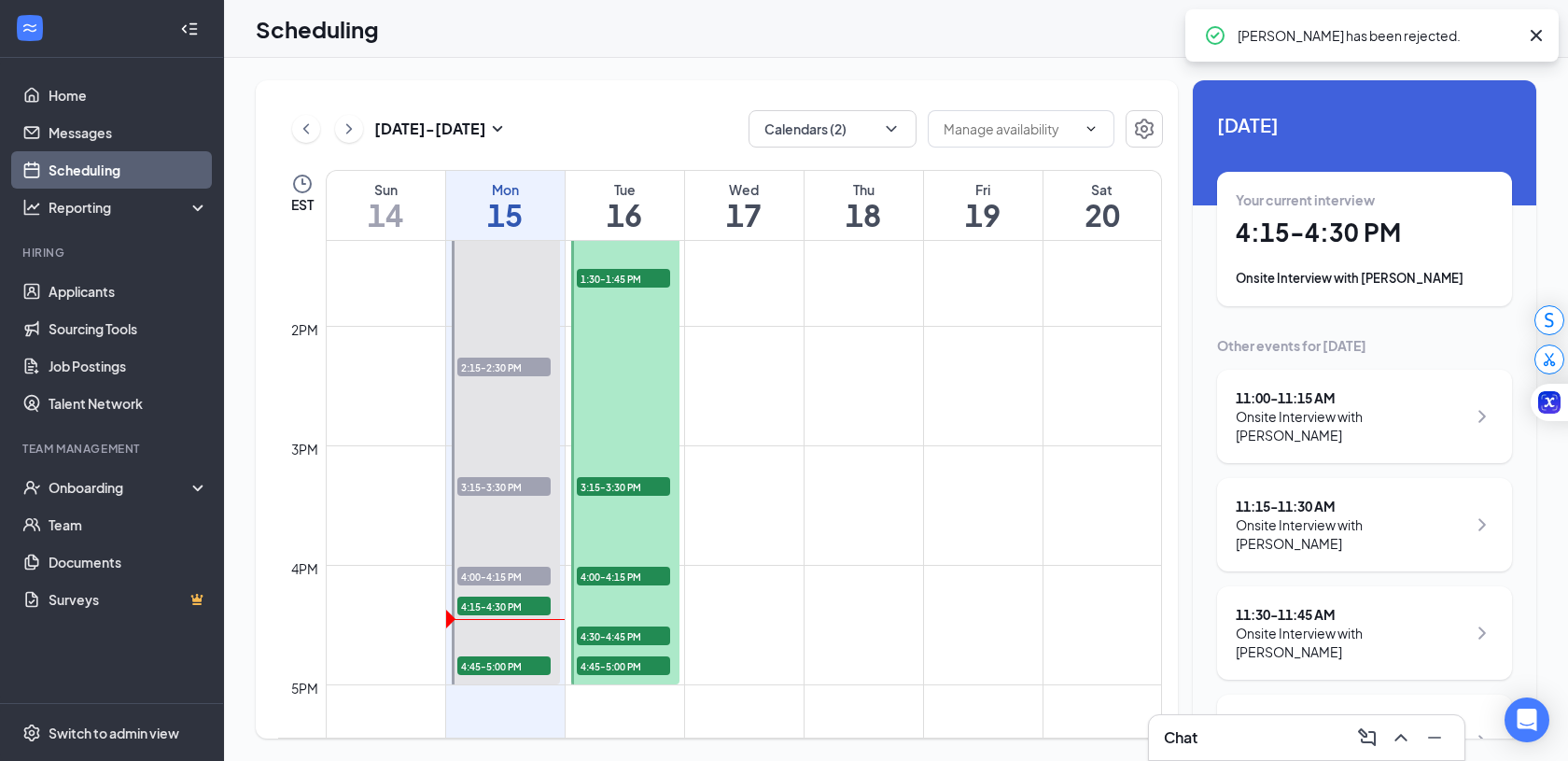
click at [1355, 288] on div "Onsite Interview with [PERSON_NAME]" at bounding box center [1365, 278] width 258 height 19
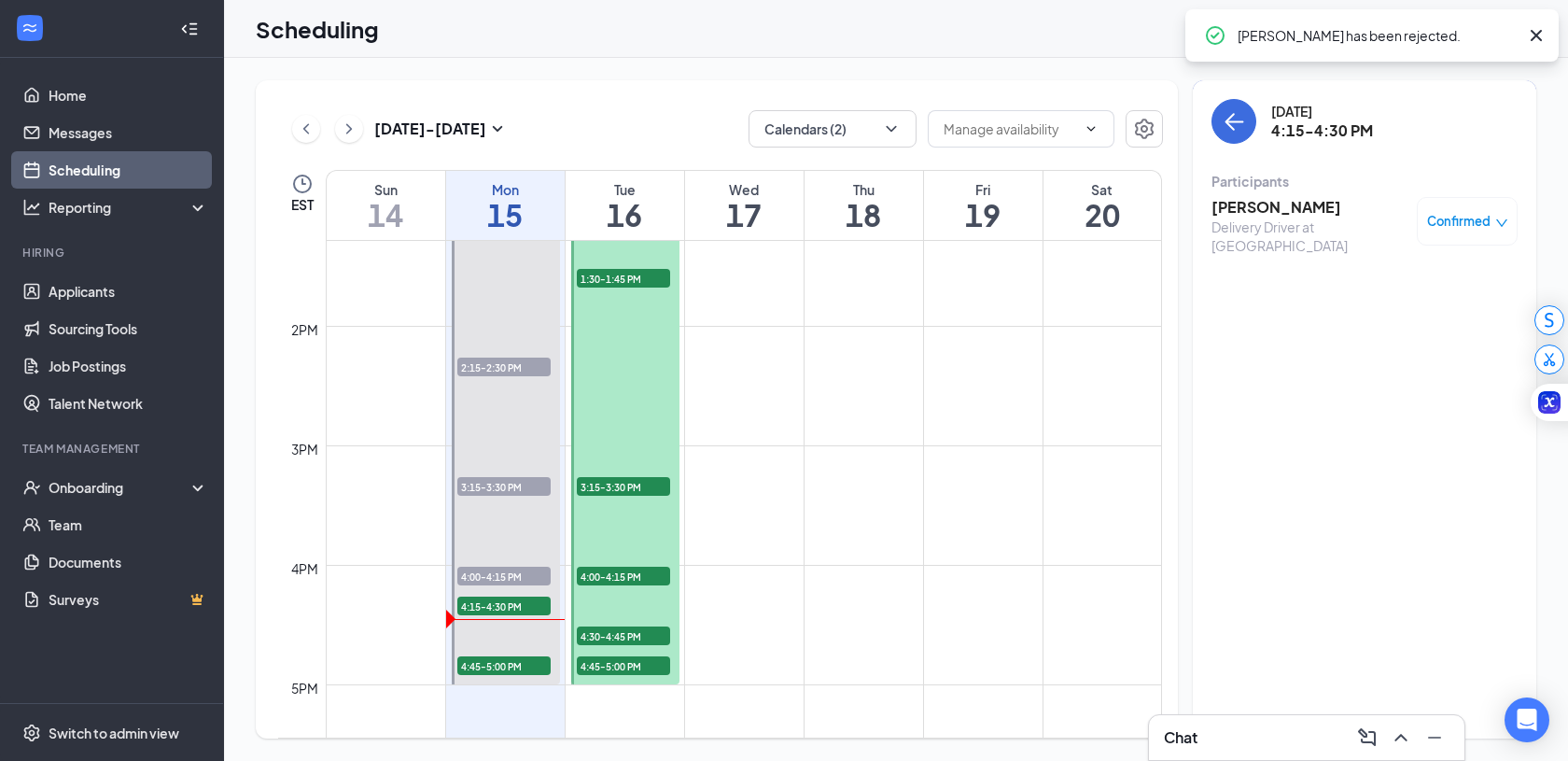
click at [1460, 228] on span "Confirmed" at bounding box center [1459, 221] width 64 height 19
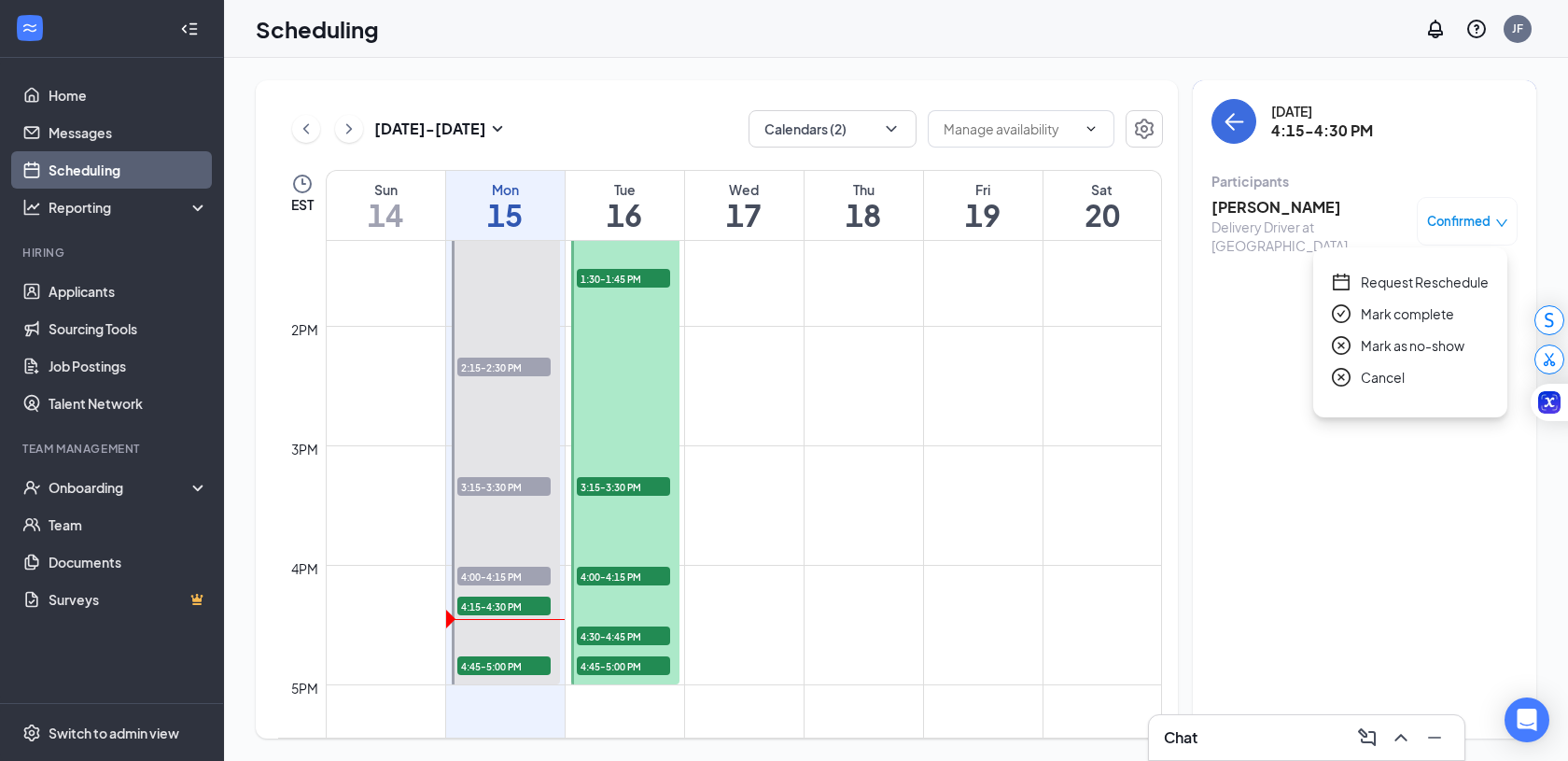
click at [1411, 322] on span "Mark complete" at bounding box center [1408, 314] width 93 height 21
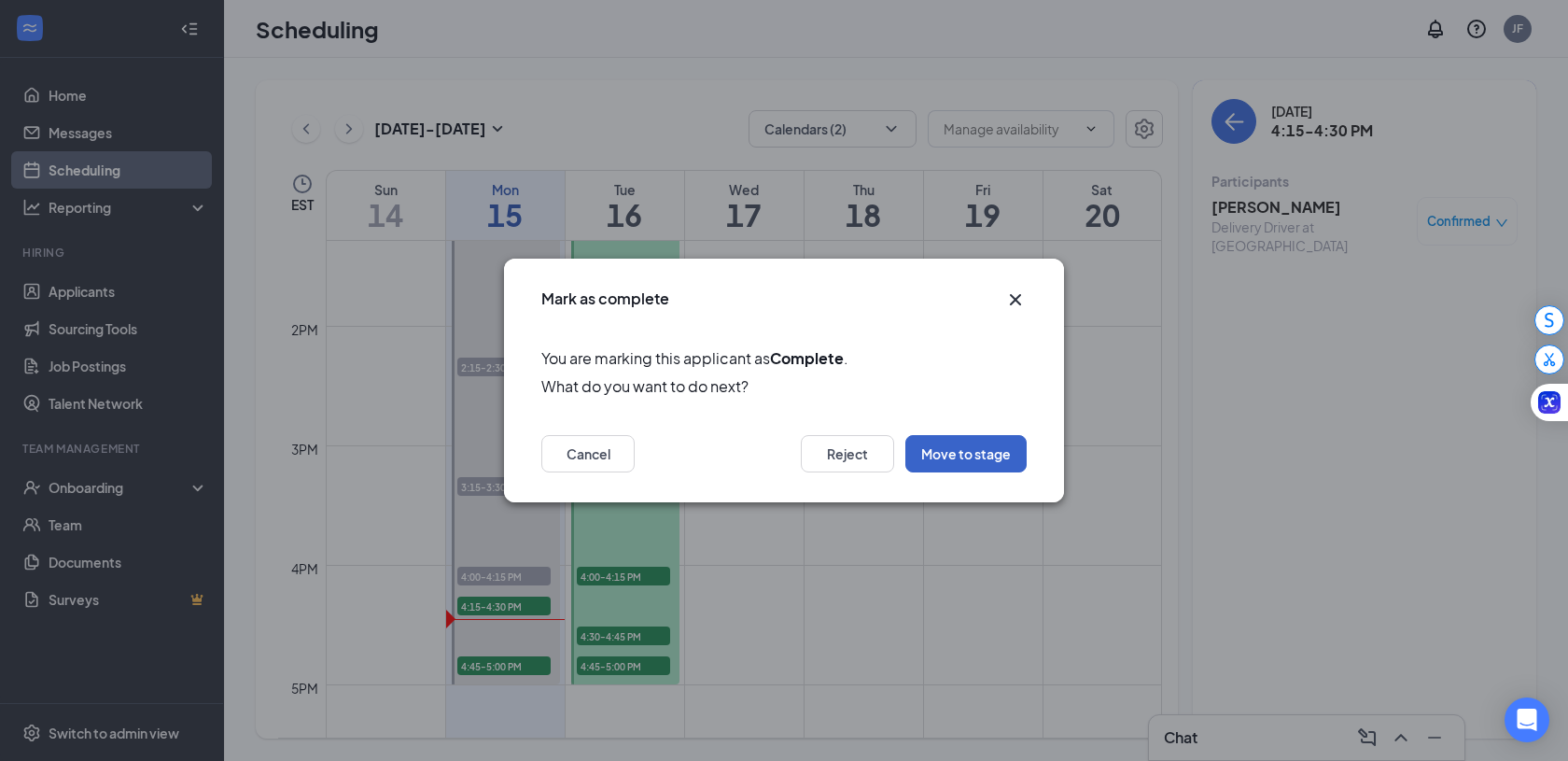
click at [982, 462] on button "Move to stage" at bounding box center [966, 454] width 121 height 37
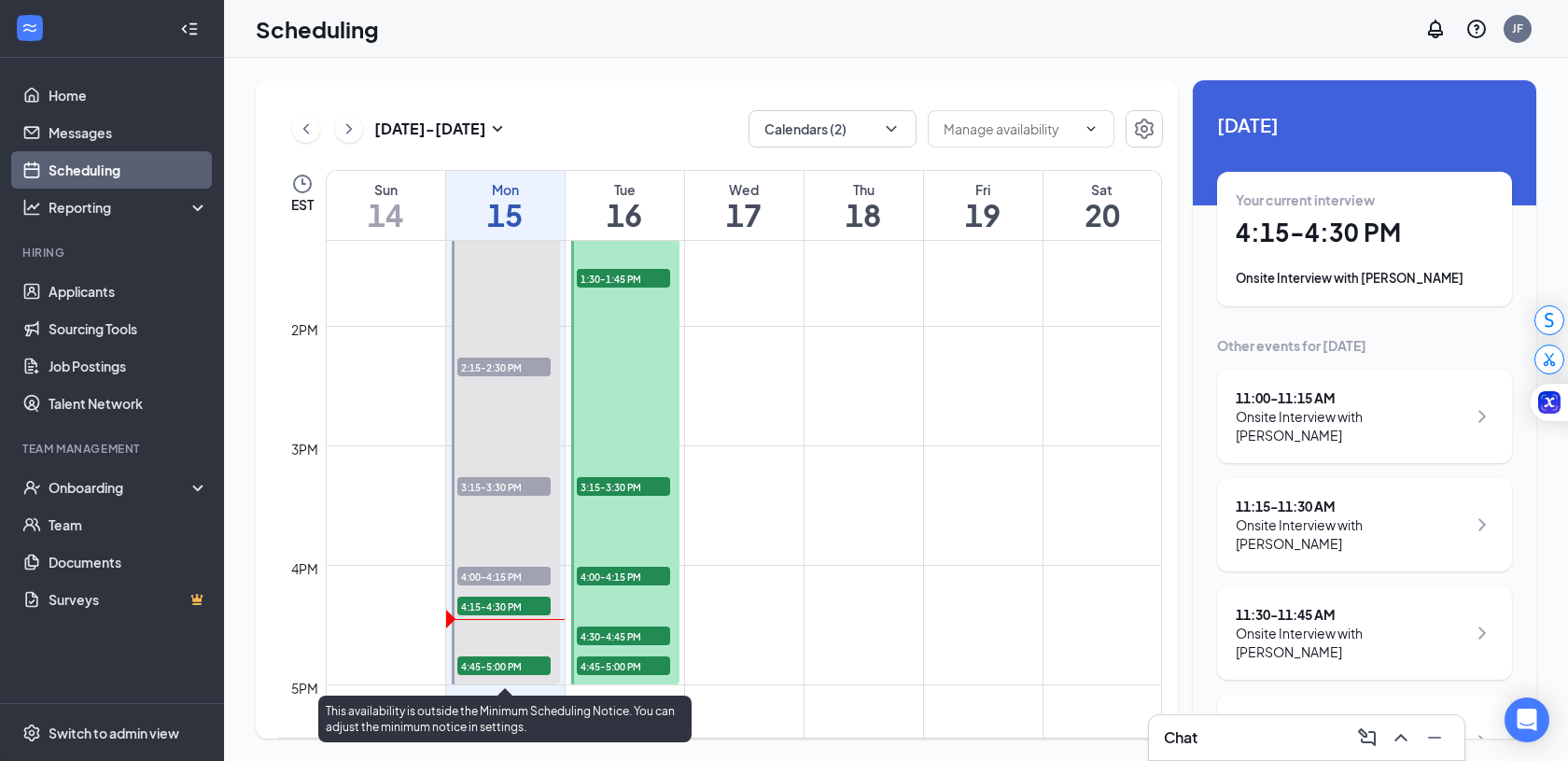
click at [498, 673] on span "4:45-5:00 PM" at bounding box center [504, 666] width 93 height 19
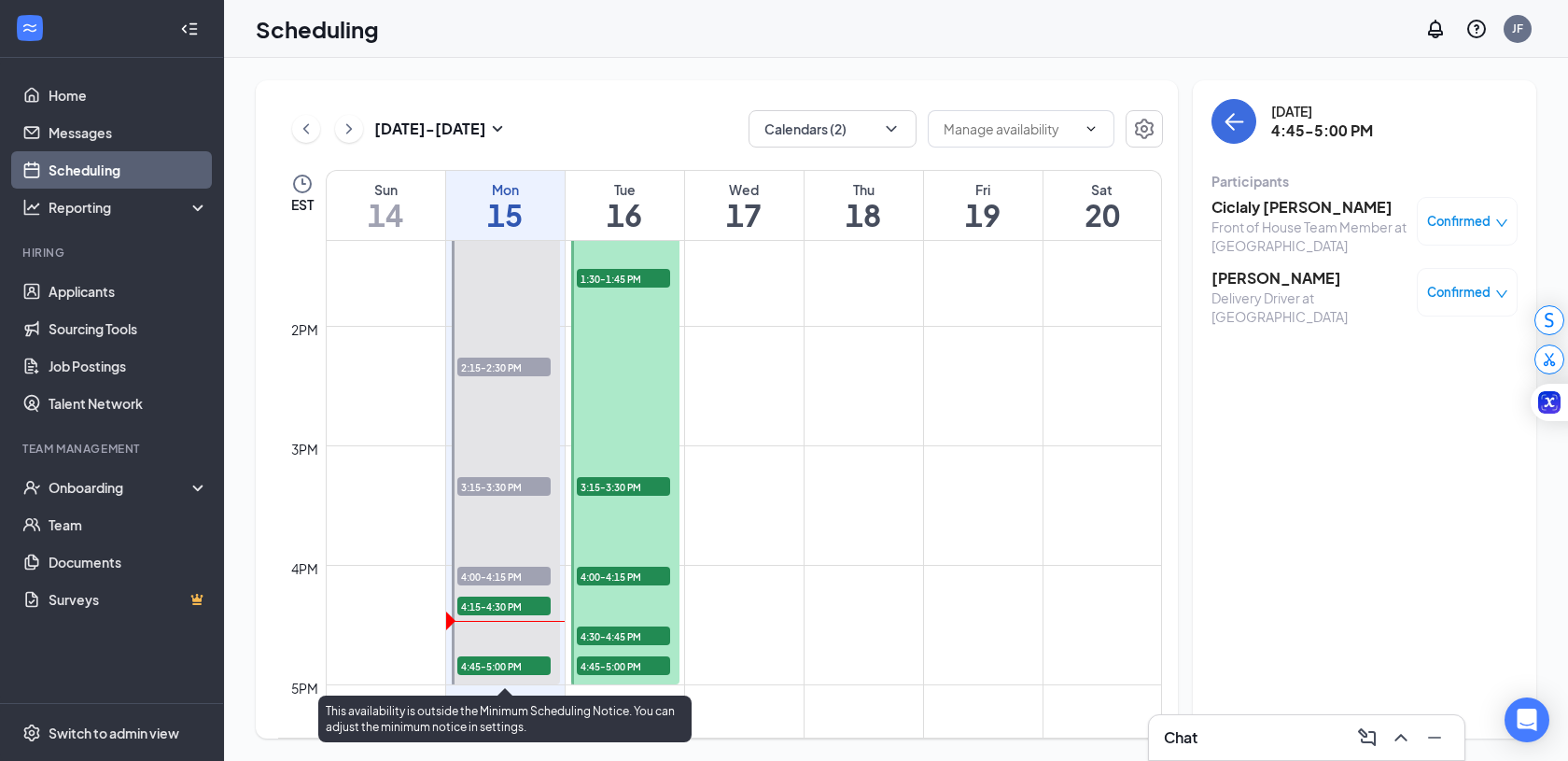
click at [526, 604] on span "4:15-4:30 PM" at bounding box center [504, 606] width 93 height 19
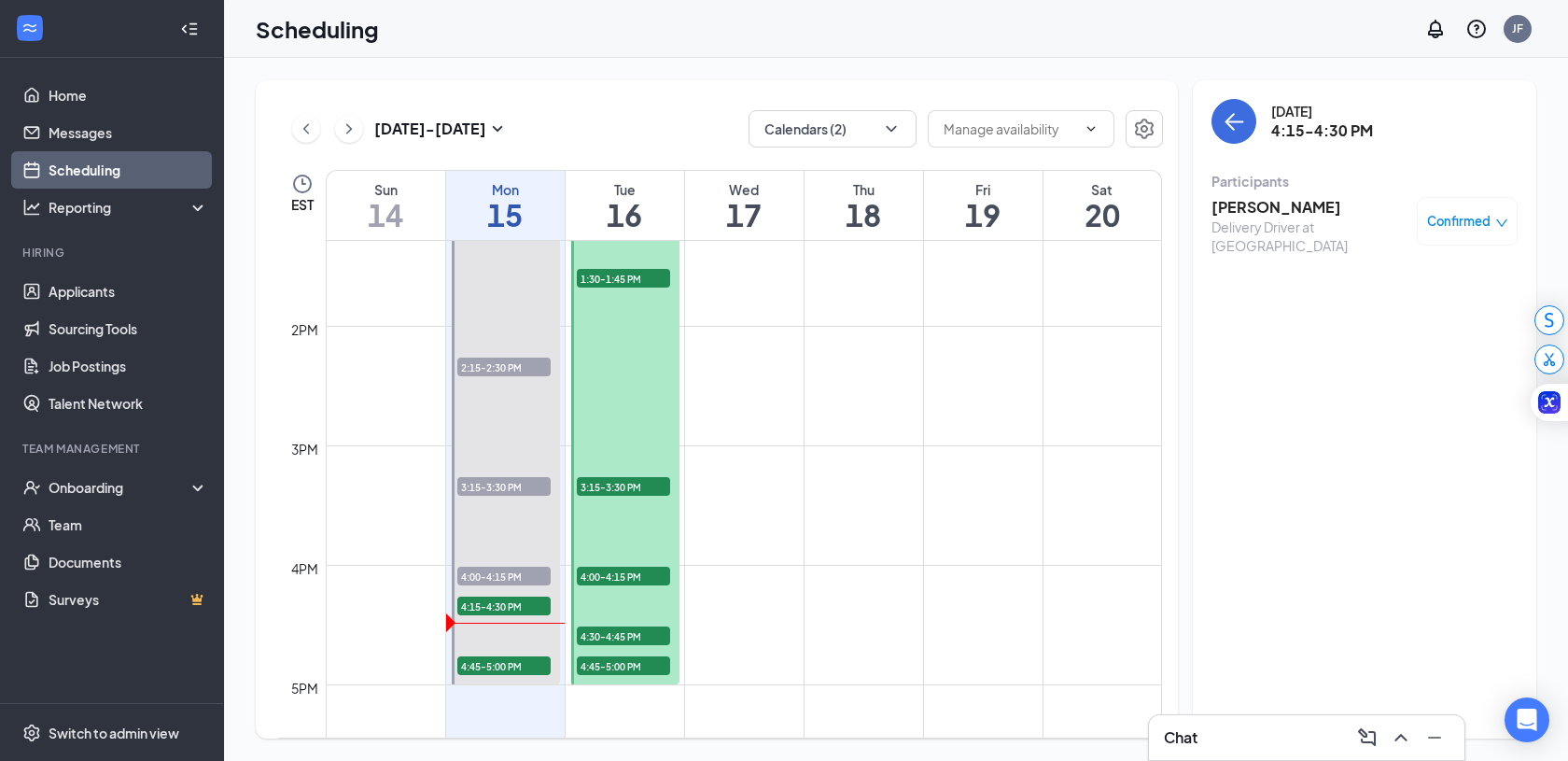
click at [1316, 210] on h3 "[PERSON_NAME]" at bounding box center [1309, 208] width 196 height 21
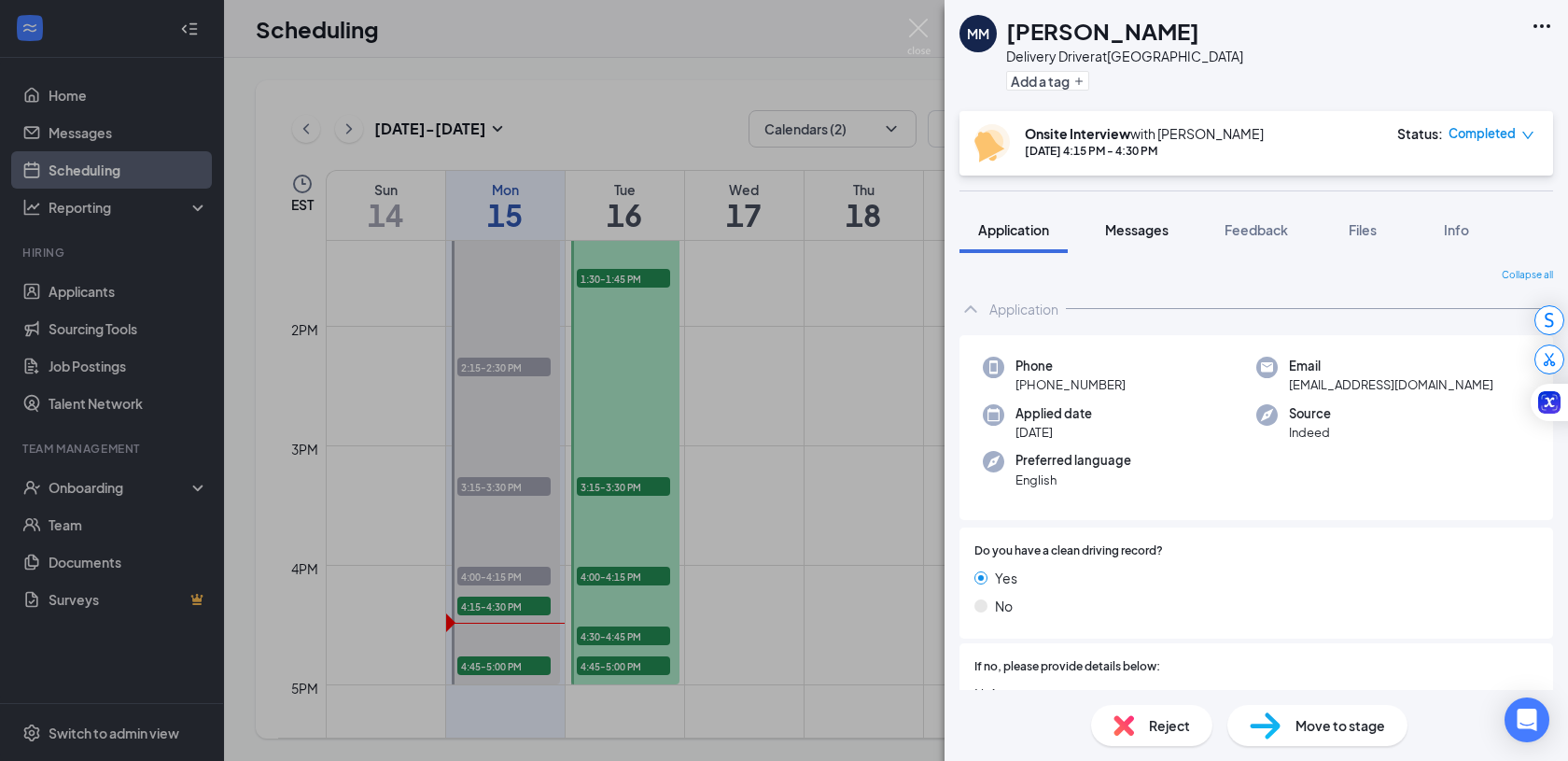
click at [1163, 213] on button "Messages" at bounding box center [1136, 229] width 101 height 46
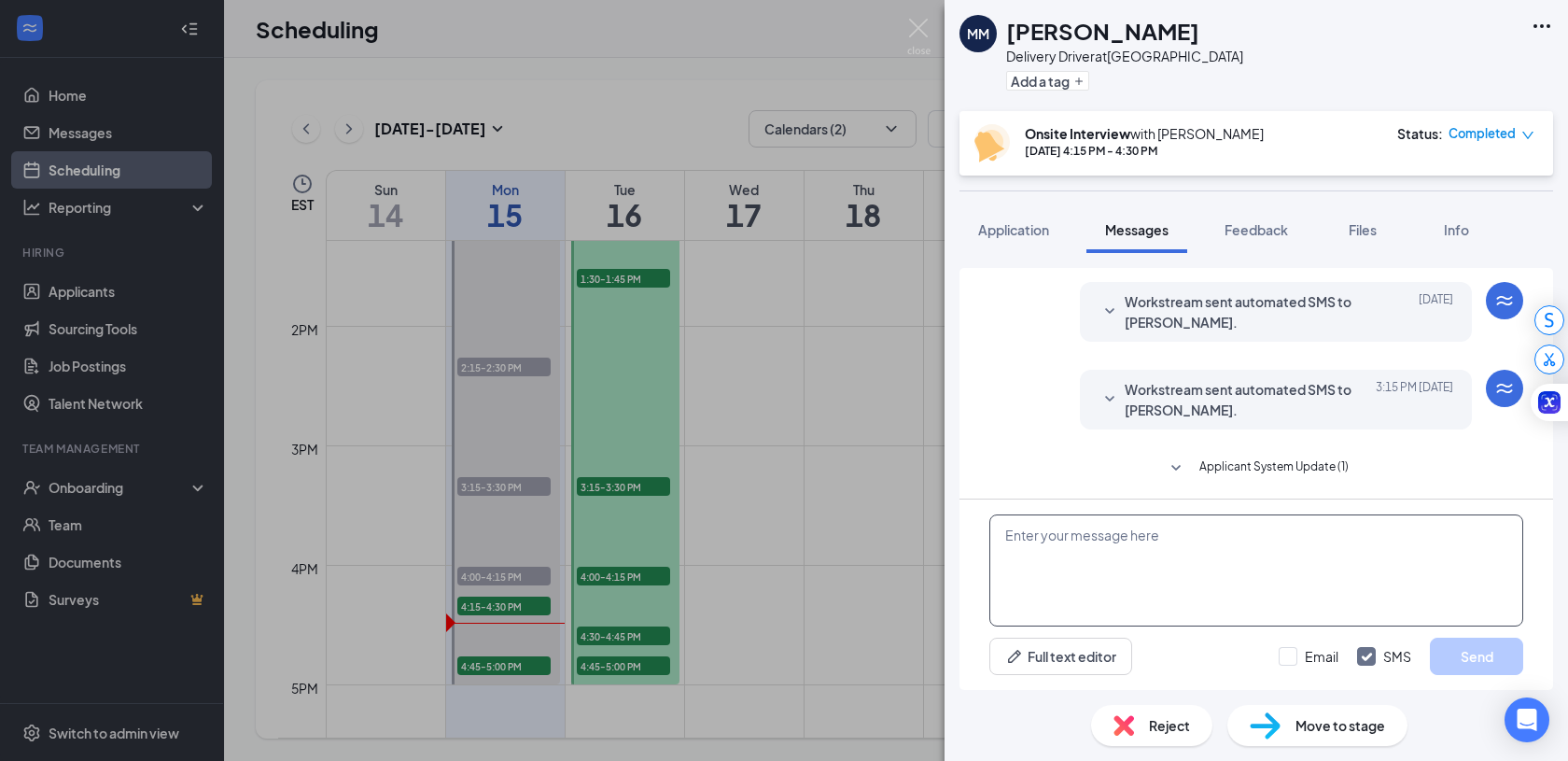
scroll to position [485, 0]
click at [1114, 565] on textarea at bounding box center [1256, 570] width 534 height 112
click at [1276, 520] on textarea "Ok so I set it up for [DATE] at 4:30 pm." at bounding box center [1256, 570] width 534 height 112
click at [1276, 538] on textarea "Ok so I set it up for [DATE] at 4:30 pm." at bounding box center [1256, 570] width 534 height 112
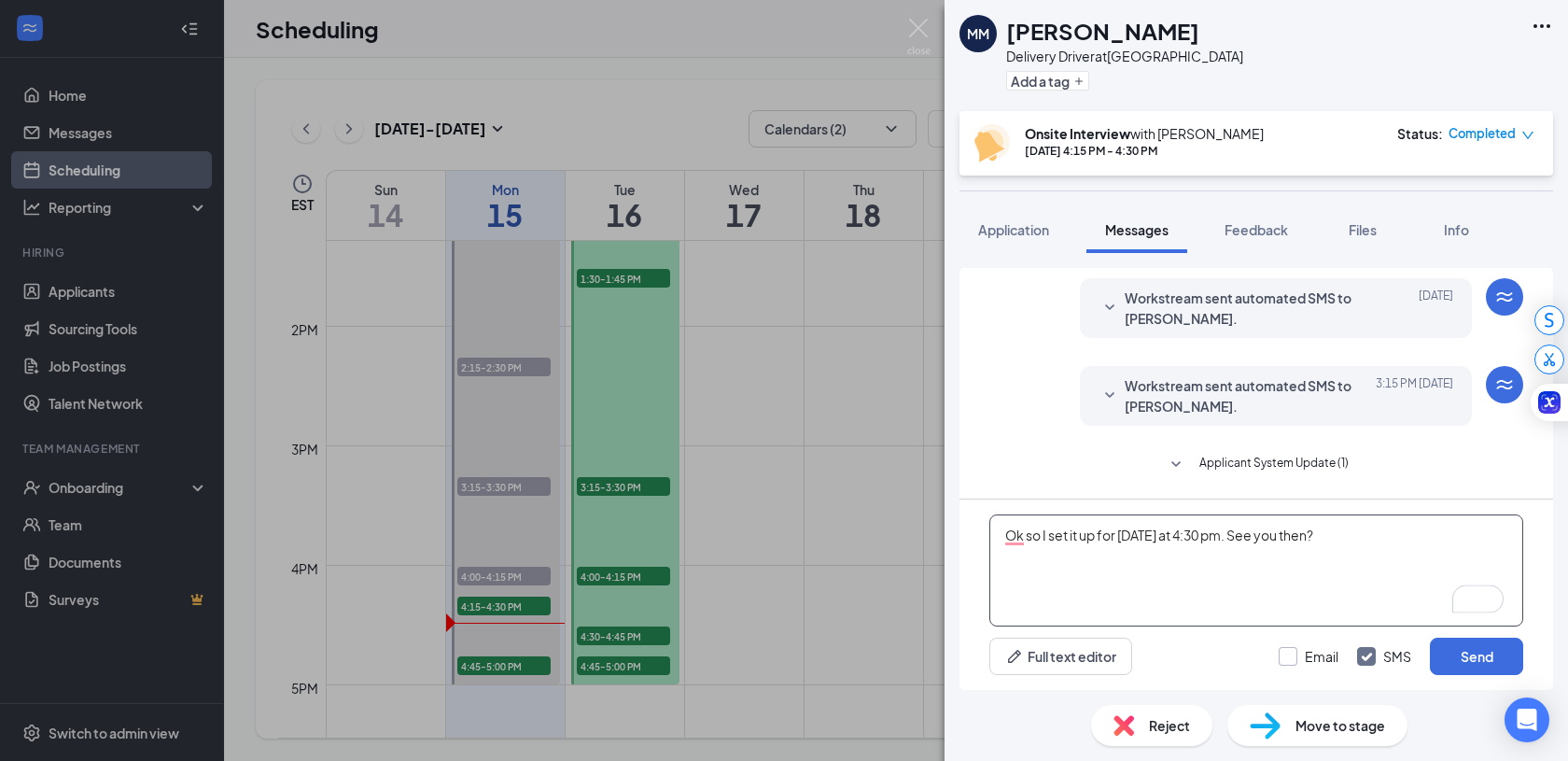
type textarea "Ok so I set it up for [DATE] at 4:30 pm. See you then?"
click at [1291, 659] on input "Email" at bounding box center [1308, 657] width 60 height 19
checkbox input "true"
click at [1465, 649] on button "Send" at bounding box center [1476, 656] width 93 height 37
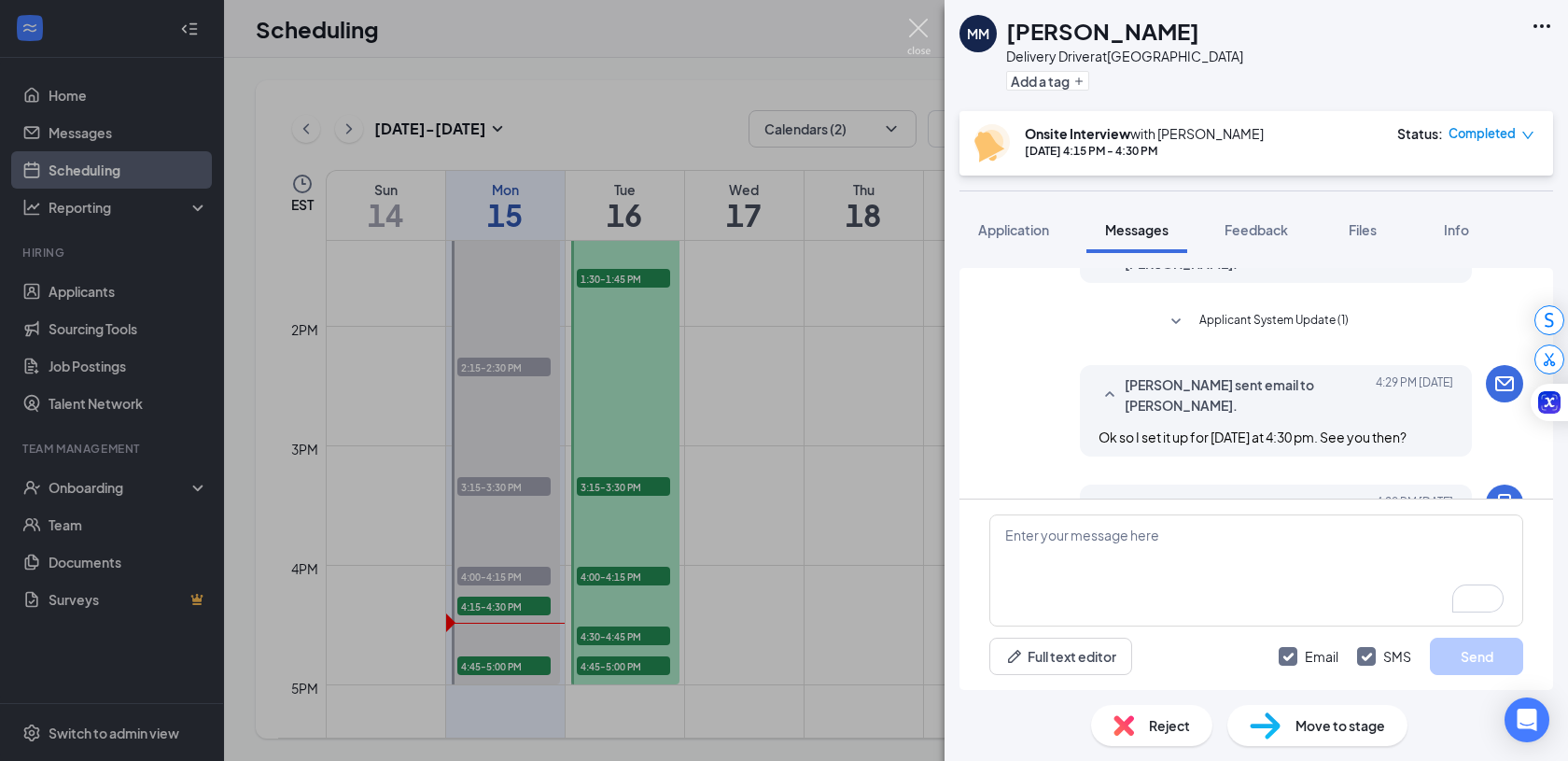
scroll to position [707, 0]
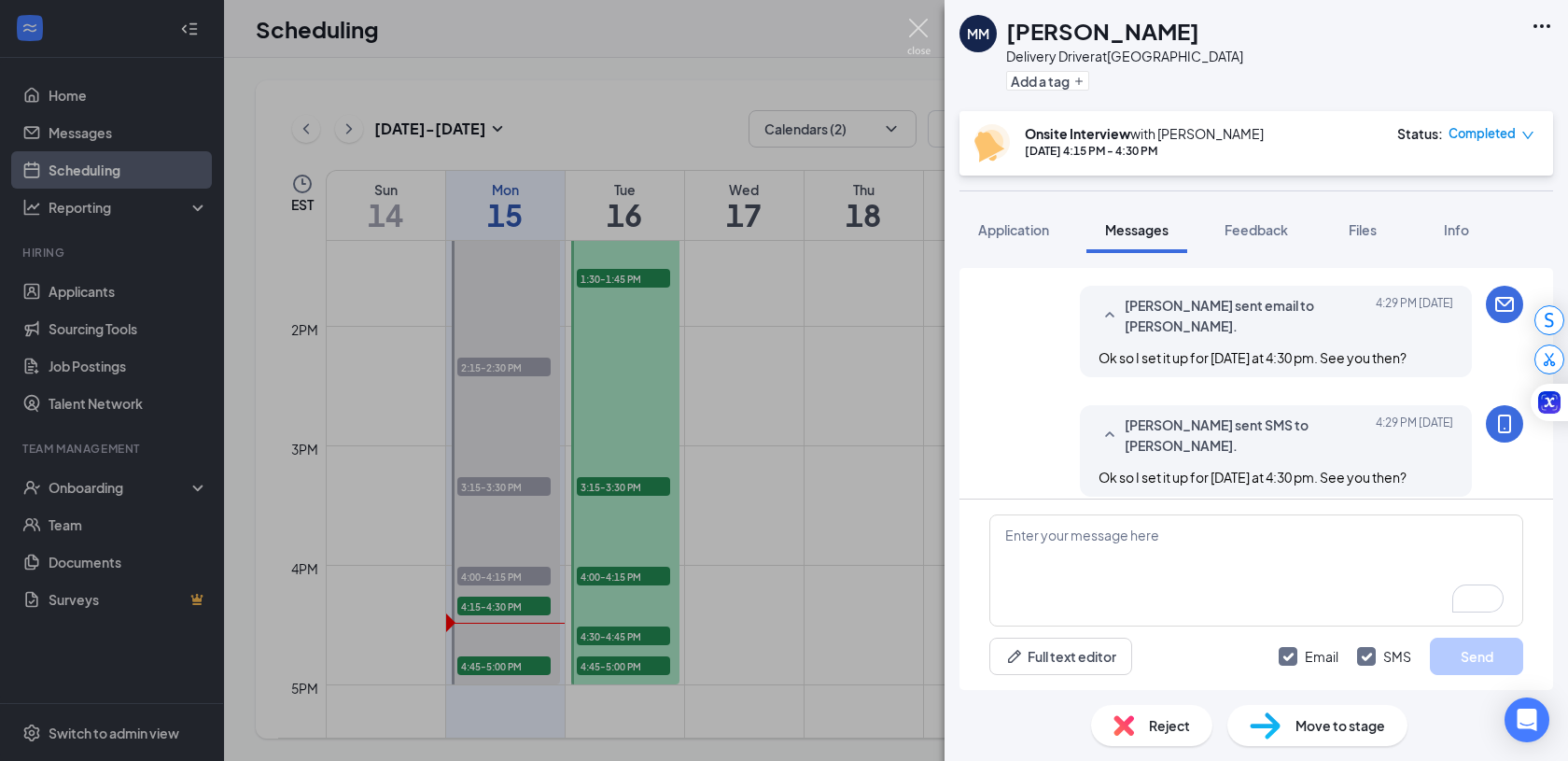
click at [923, 26] on img at bounding box center [918, 37] width 24 height 36
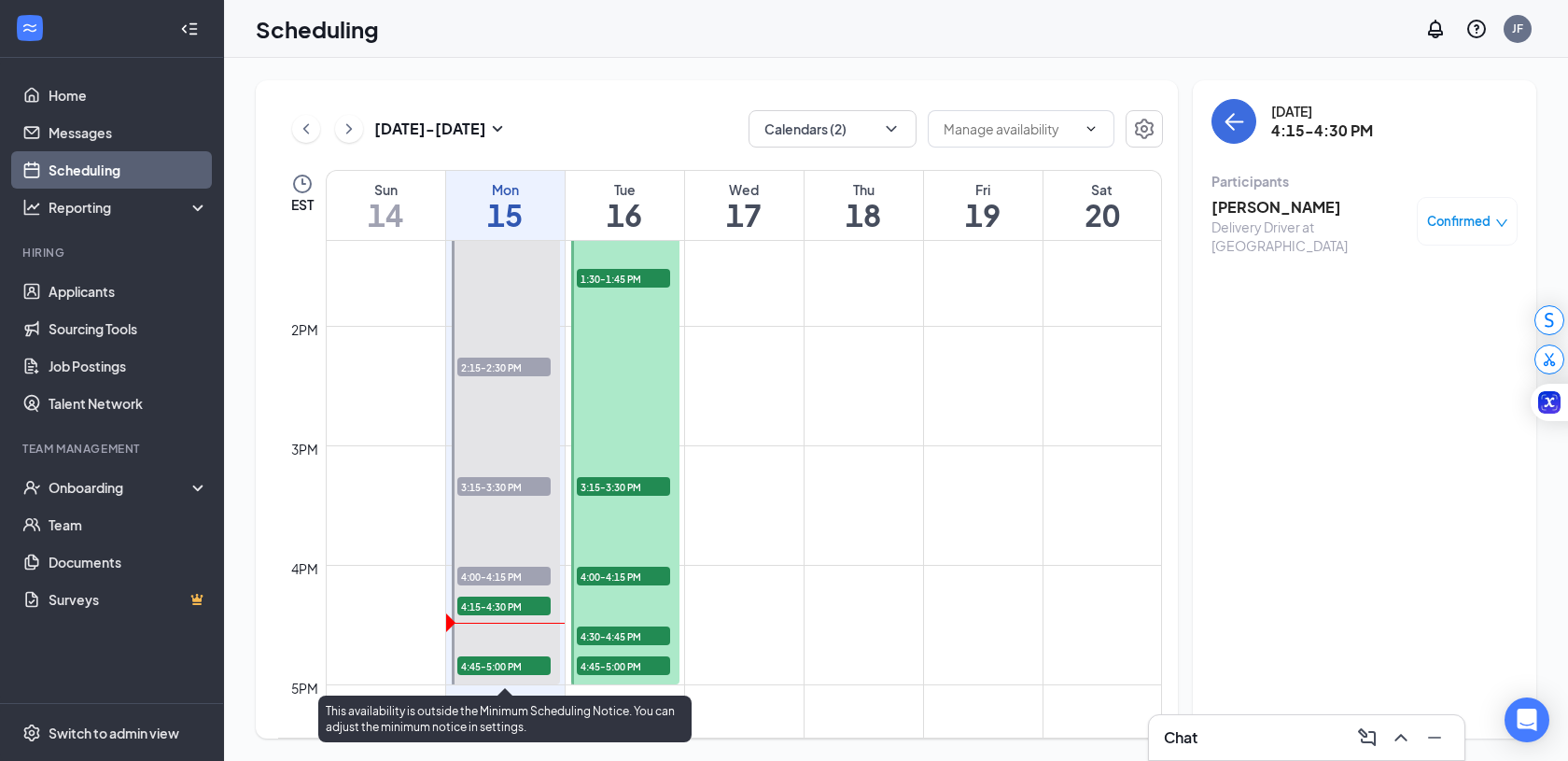
click at [518, 669] on span "4:45-5:00 PM" at bounding box center [504, 666] width 93 height 19
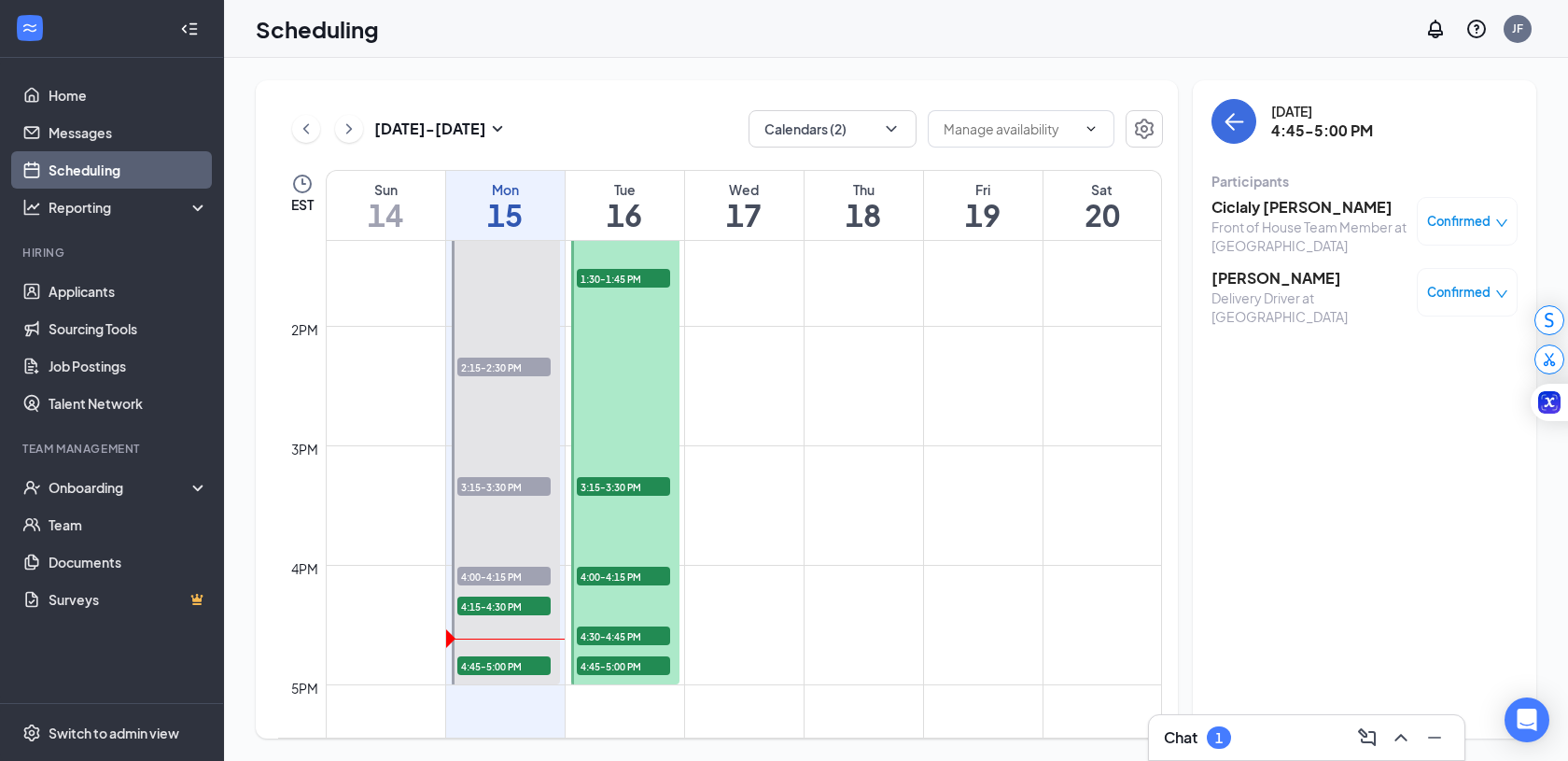
click at [1280, 746] on div "Chat 1" at bounding box center [1306, 737] width 286 height 29
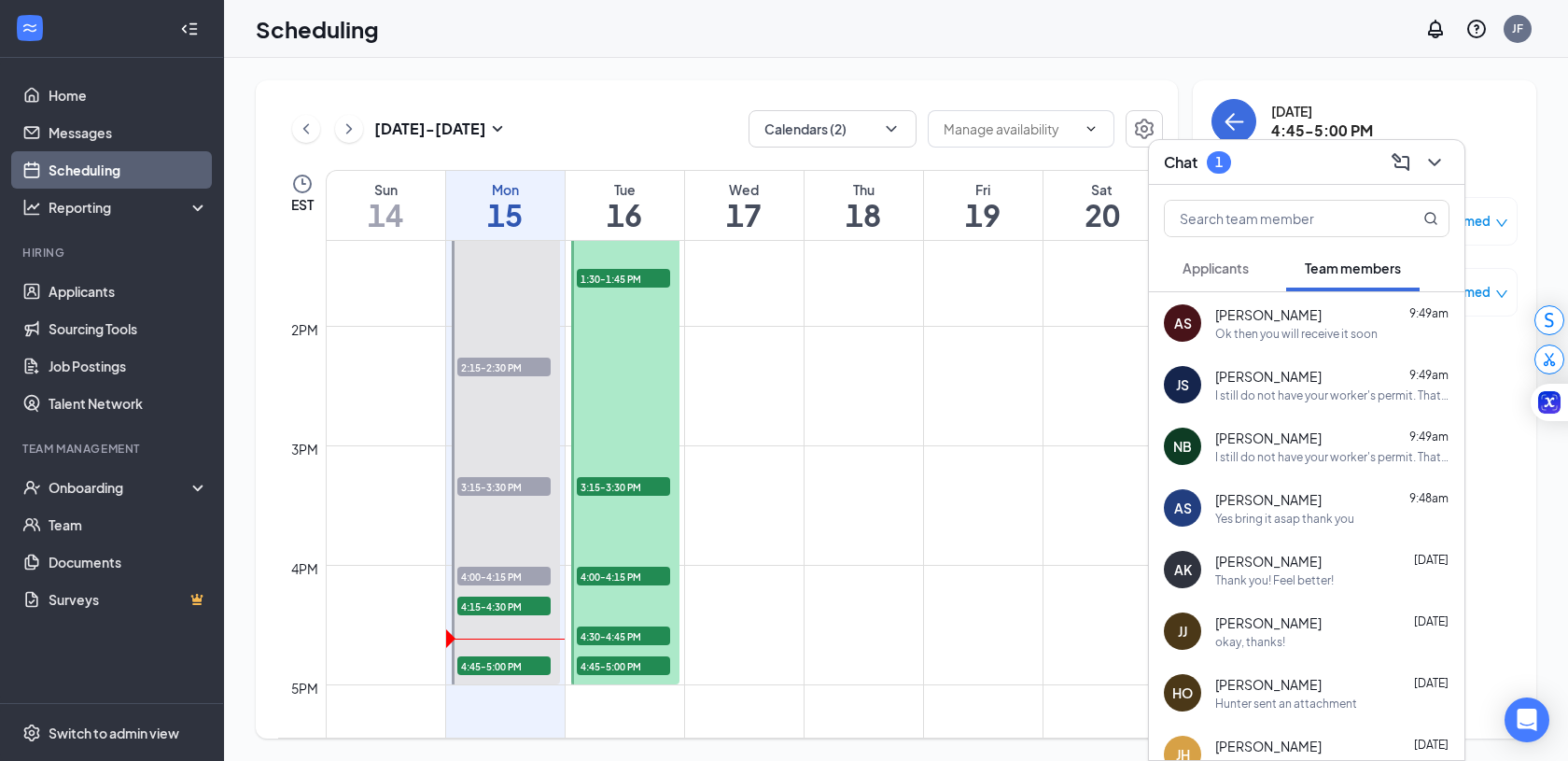
click at [1183, 280] on button "Applicants" at bounding box center [1215, 268] width 103 height 46
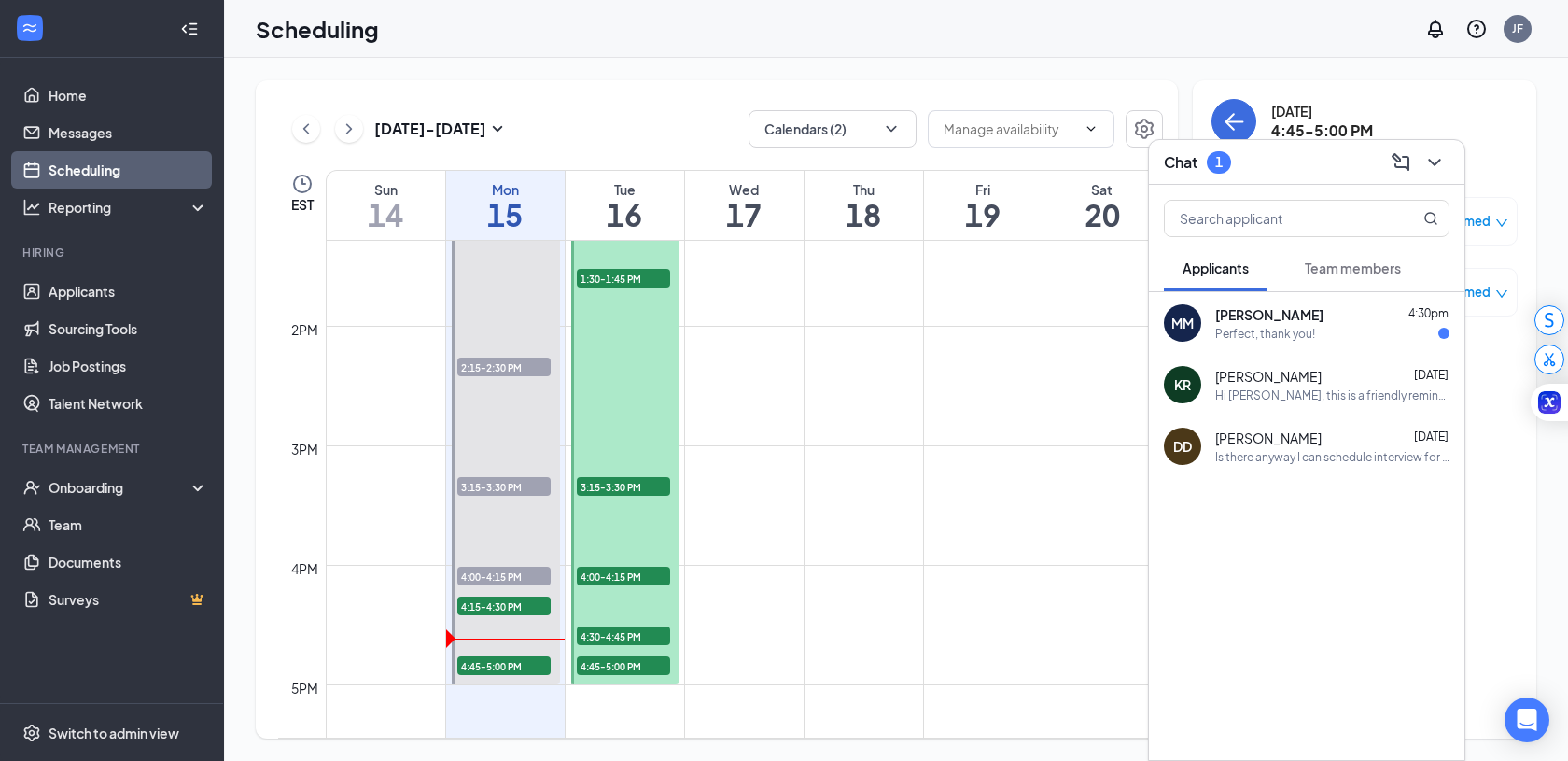
click at [1241, 338] on div "Perfect, thank you!" at bounding box center [1264, 333] width 100 height 16
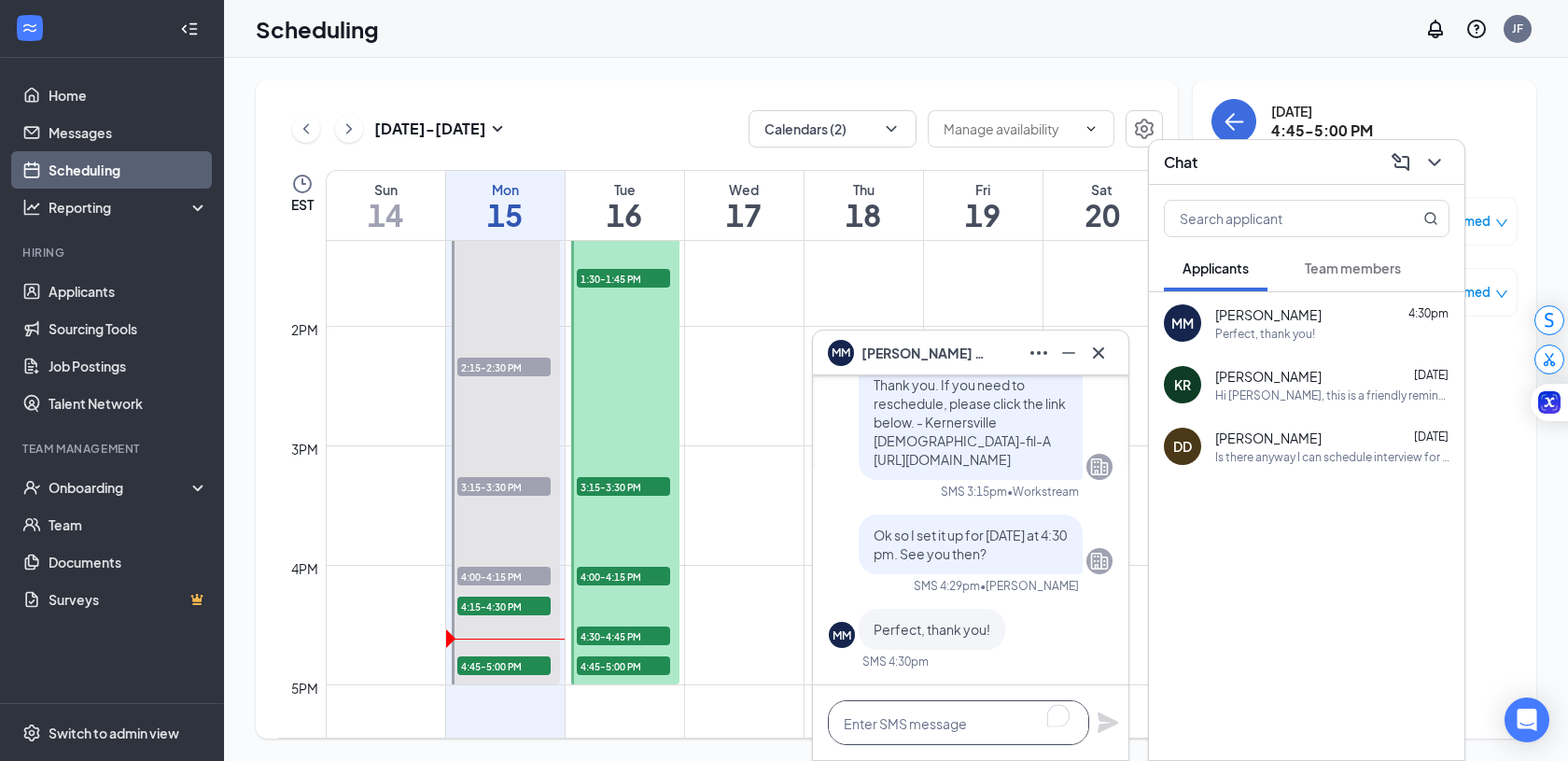
click at [983, 719] on textarea "To enrich screen reader interactions, please activate Accessibility in Grammarl…" at bounding box center [959, 722] width 262 height 45
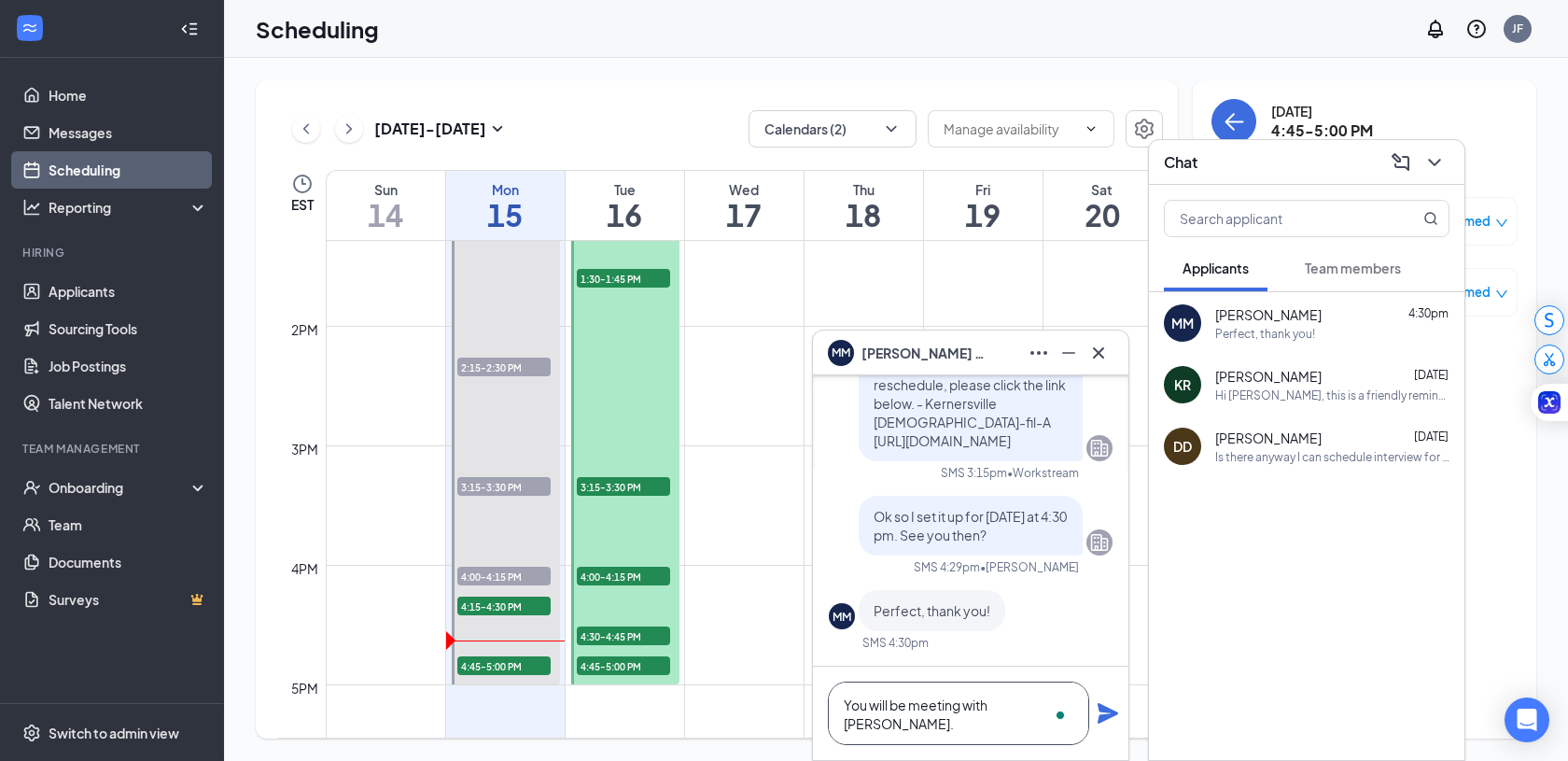
type textarea "You will be meeting with [PERSON_NAME]."
click at [1105, 711] on icon "Plane" at bounding box center [1108, 714] width 21 height 21
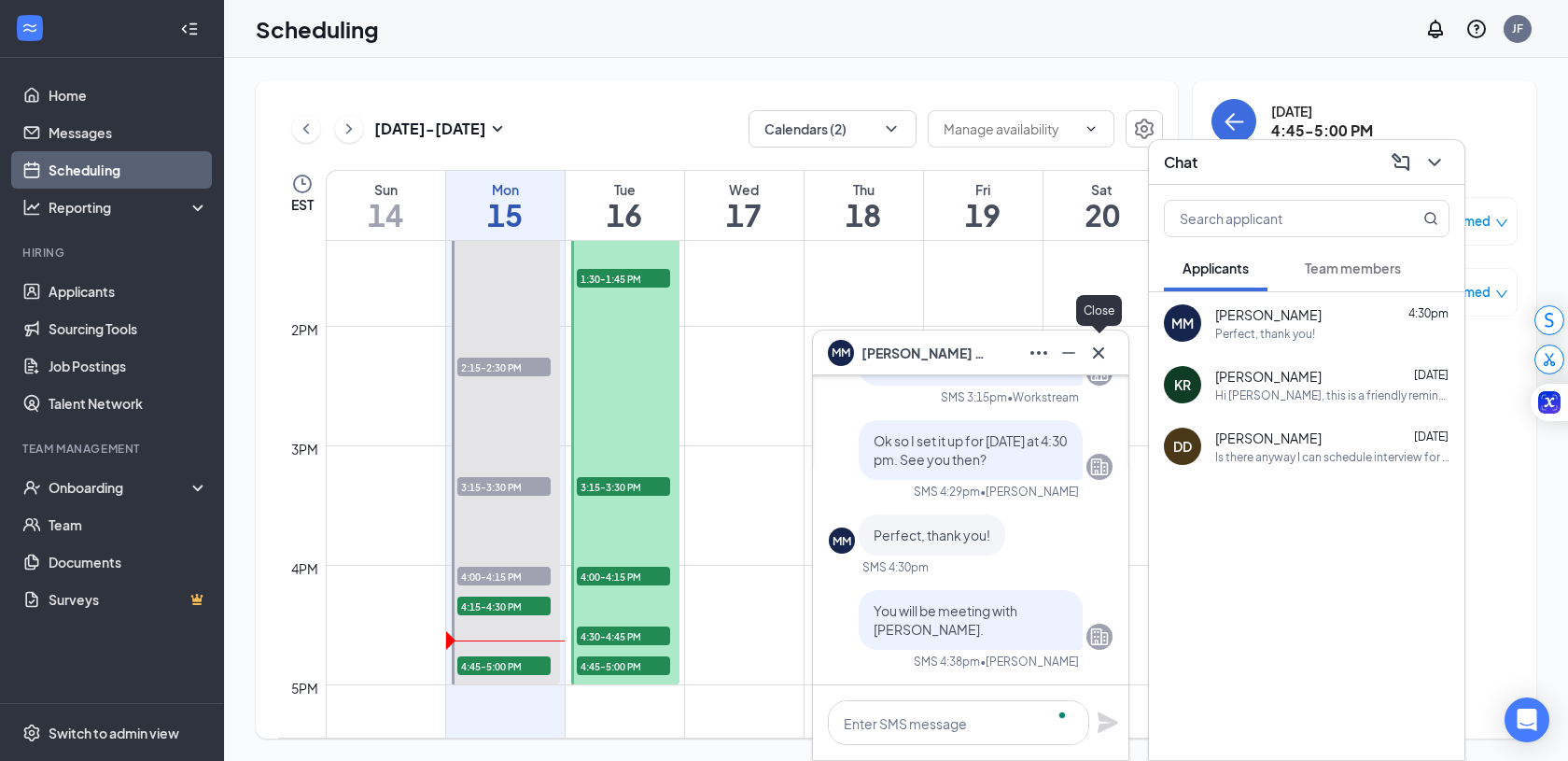
click at [1097, 345] on icon "Cross" at bounding box center [1098, 353] width 23 height 23
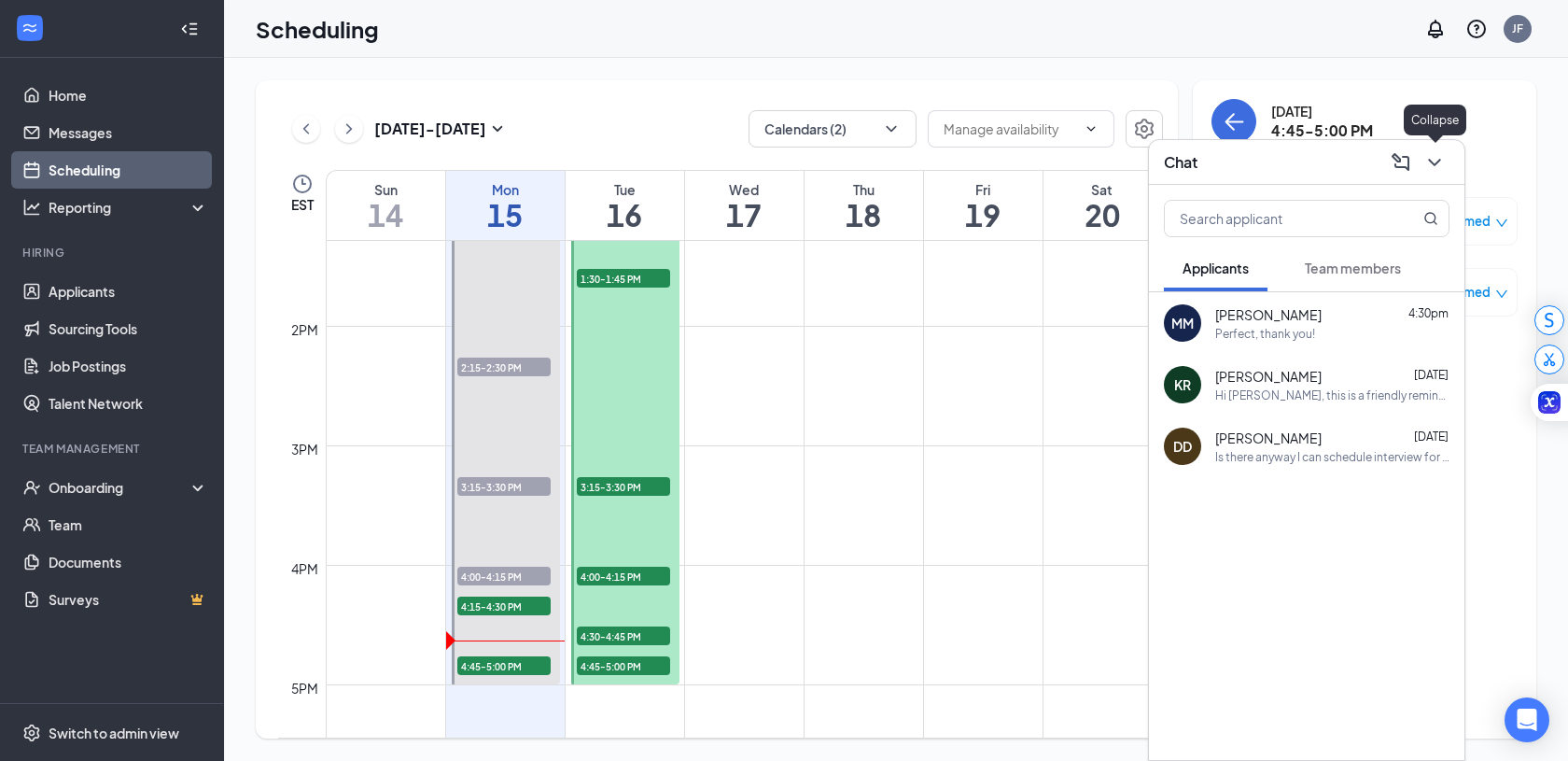
click at [1440, 161] on icon "ChevronDown" at bounding box center [1435, 162] width 23 height 23
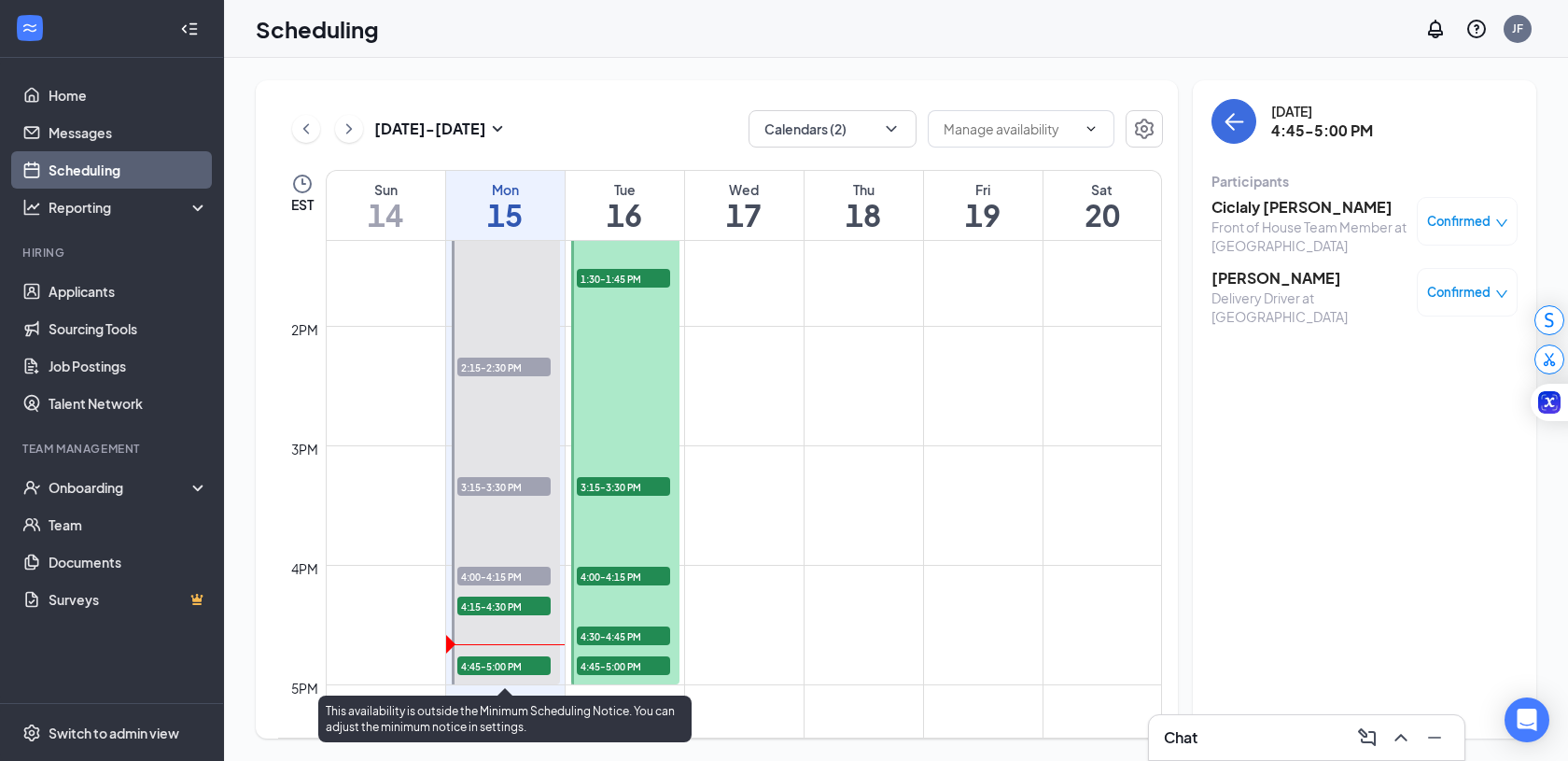
click at [486, 665] on span "4:45-5:00 PM" at bounding box center [504, 666] width 93 height 19
click at [515, 667] on span "4:45-5:00 PM" at bounding box center [504, 666] width 93 height 19
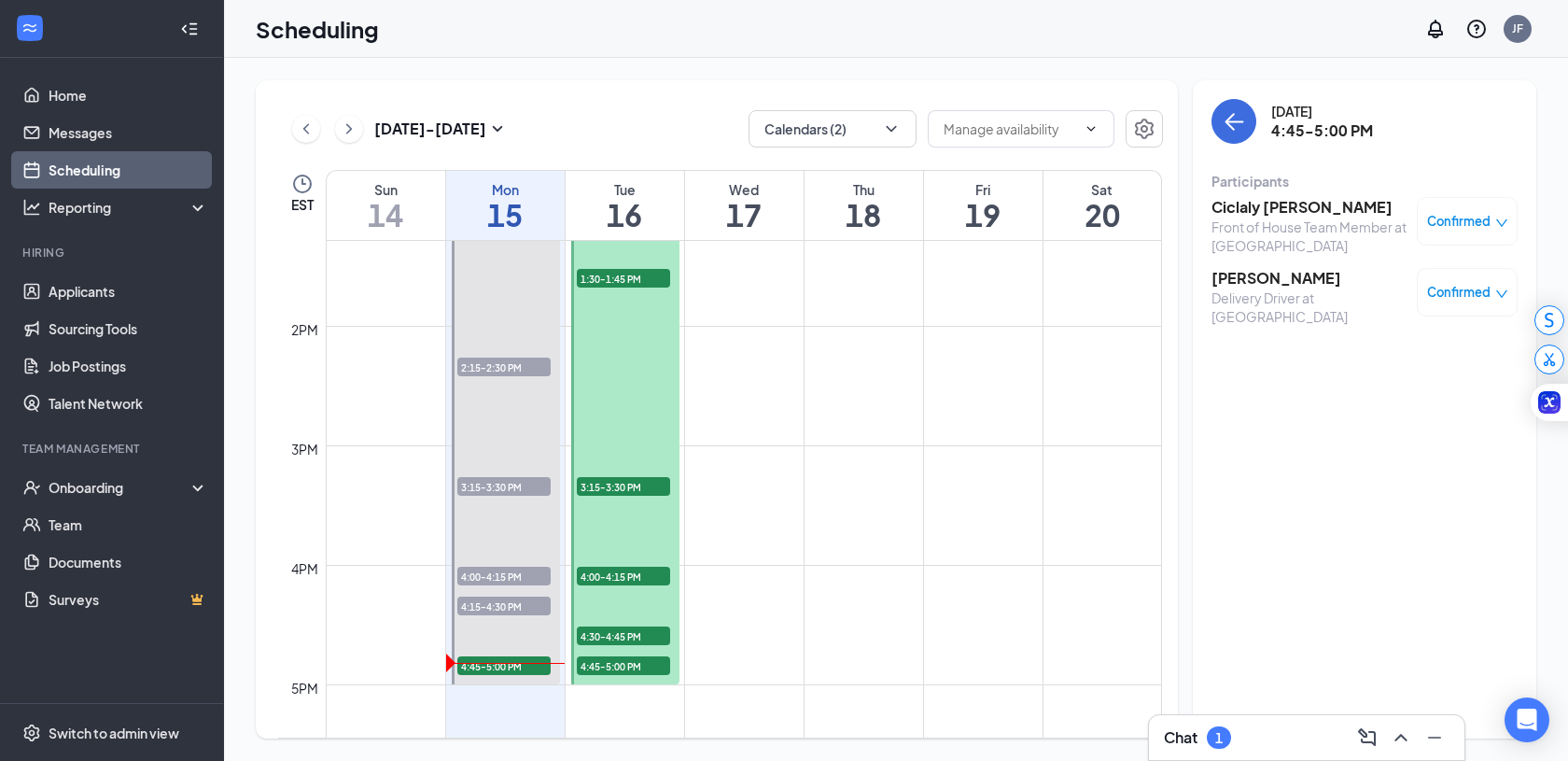
click at [1471, 288] on span "Confirmed" at bounding box center [1459, 292] width 64 height 19
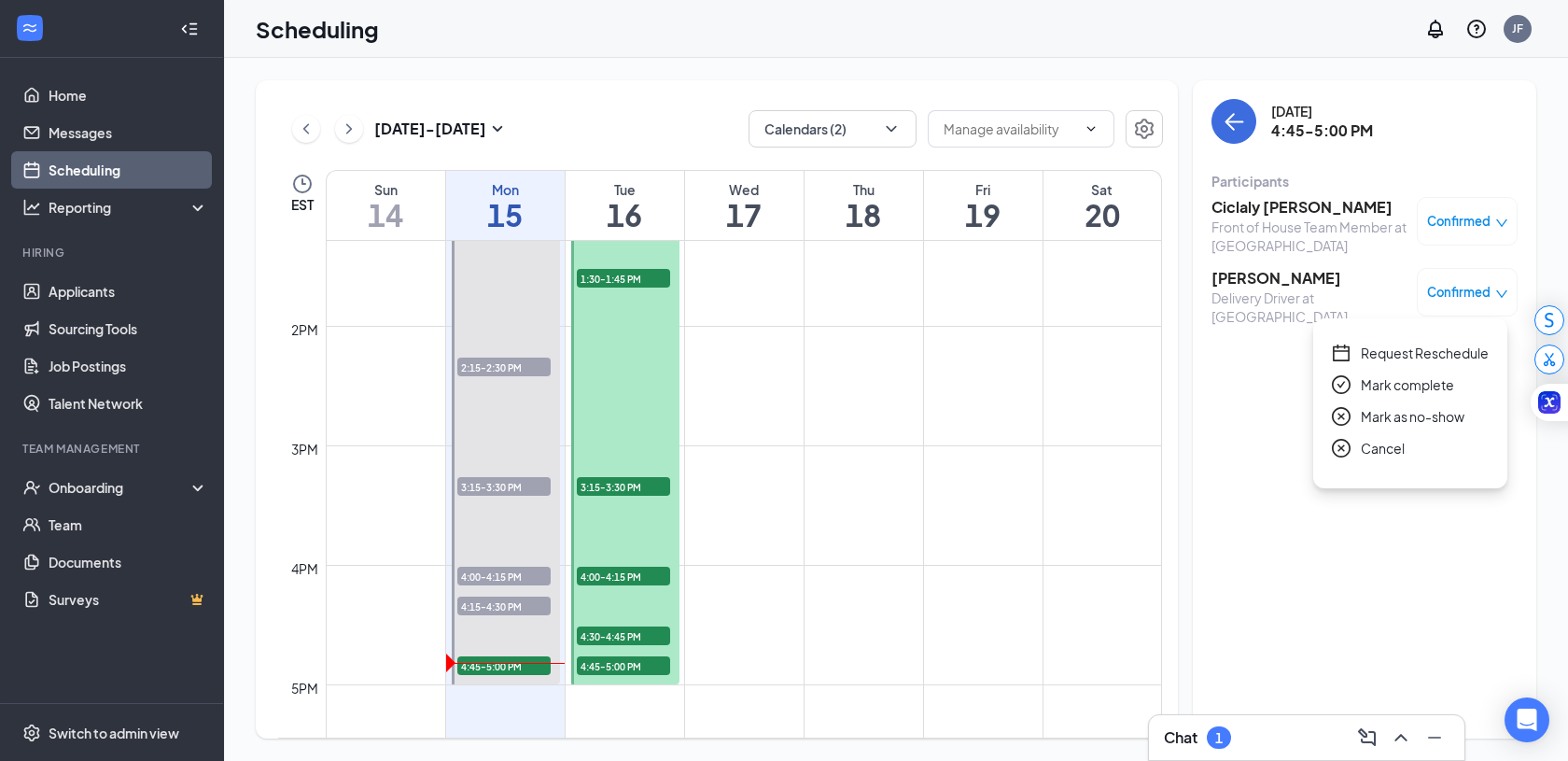
click at [1380, 387] on span "Mark complete" at bounding box center [1408, 385] width 93 height 21
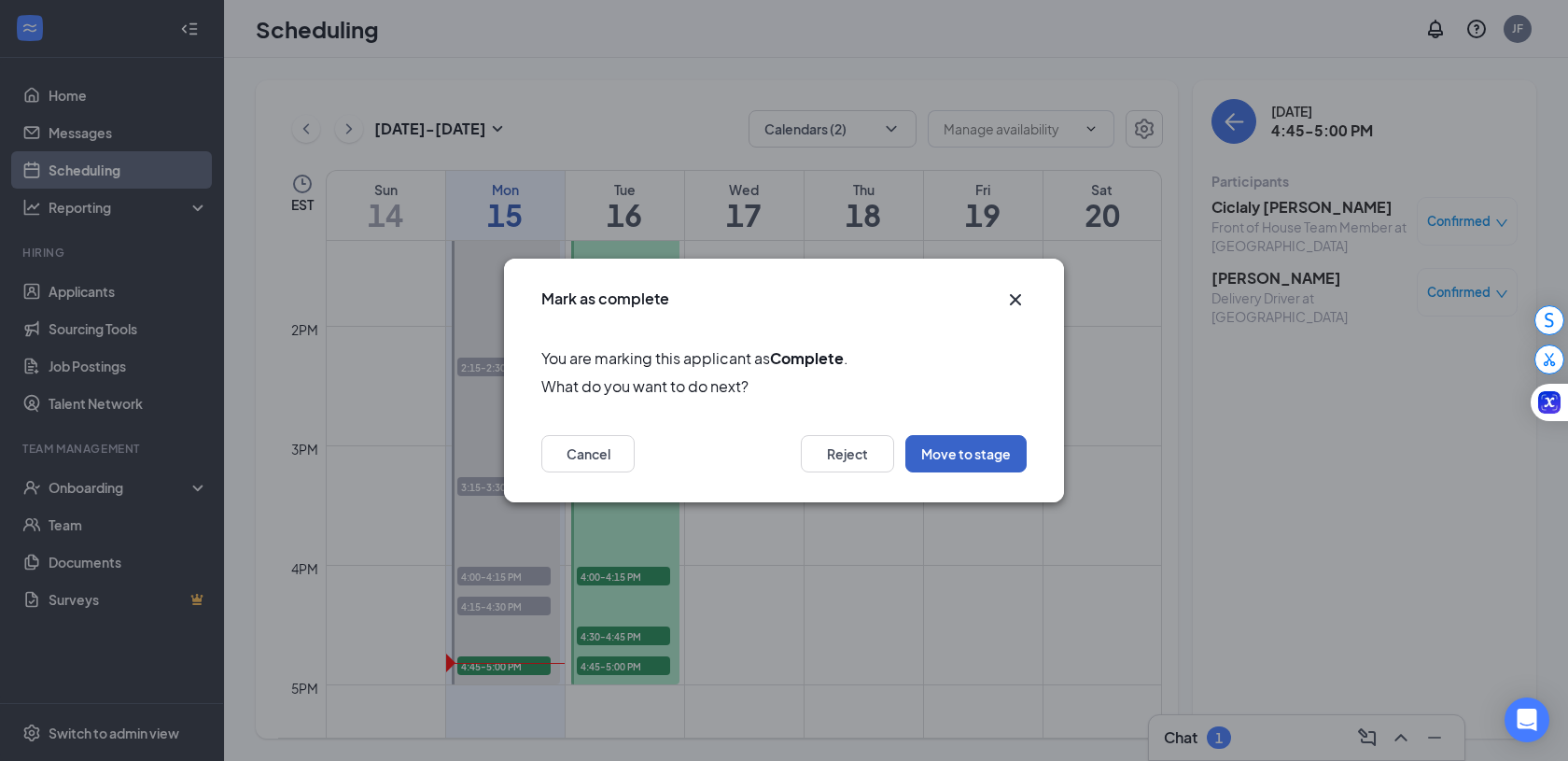
click at [970, 451] on button "Move to stage" at bounding box center [966, 454] width 121 height 37
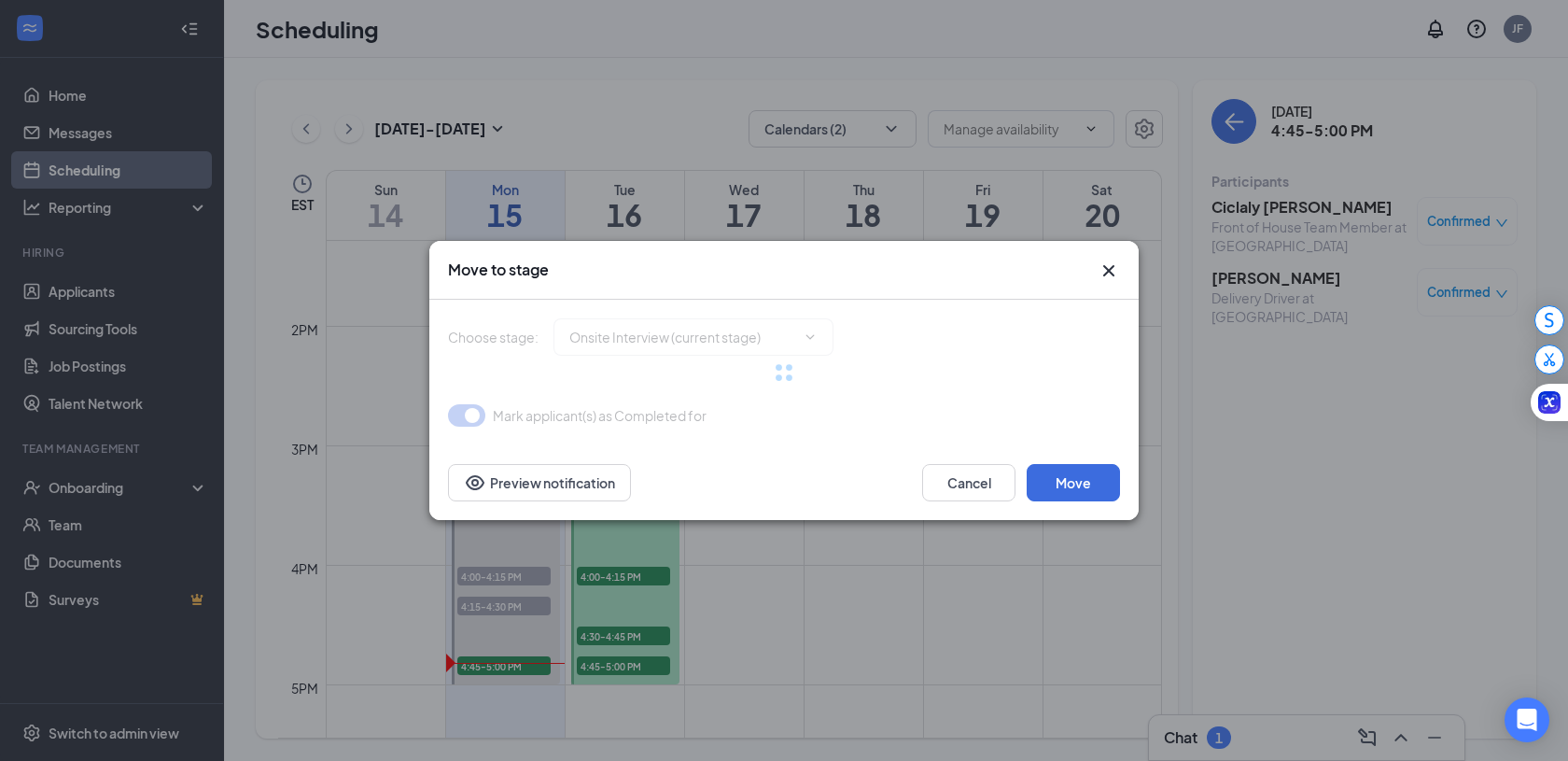
type input "Review Stage (next stage)"
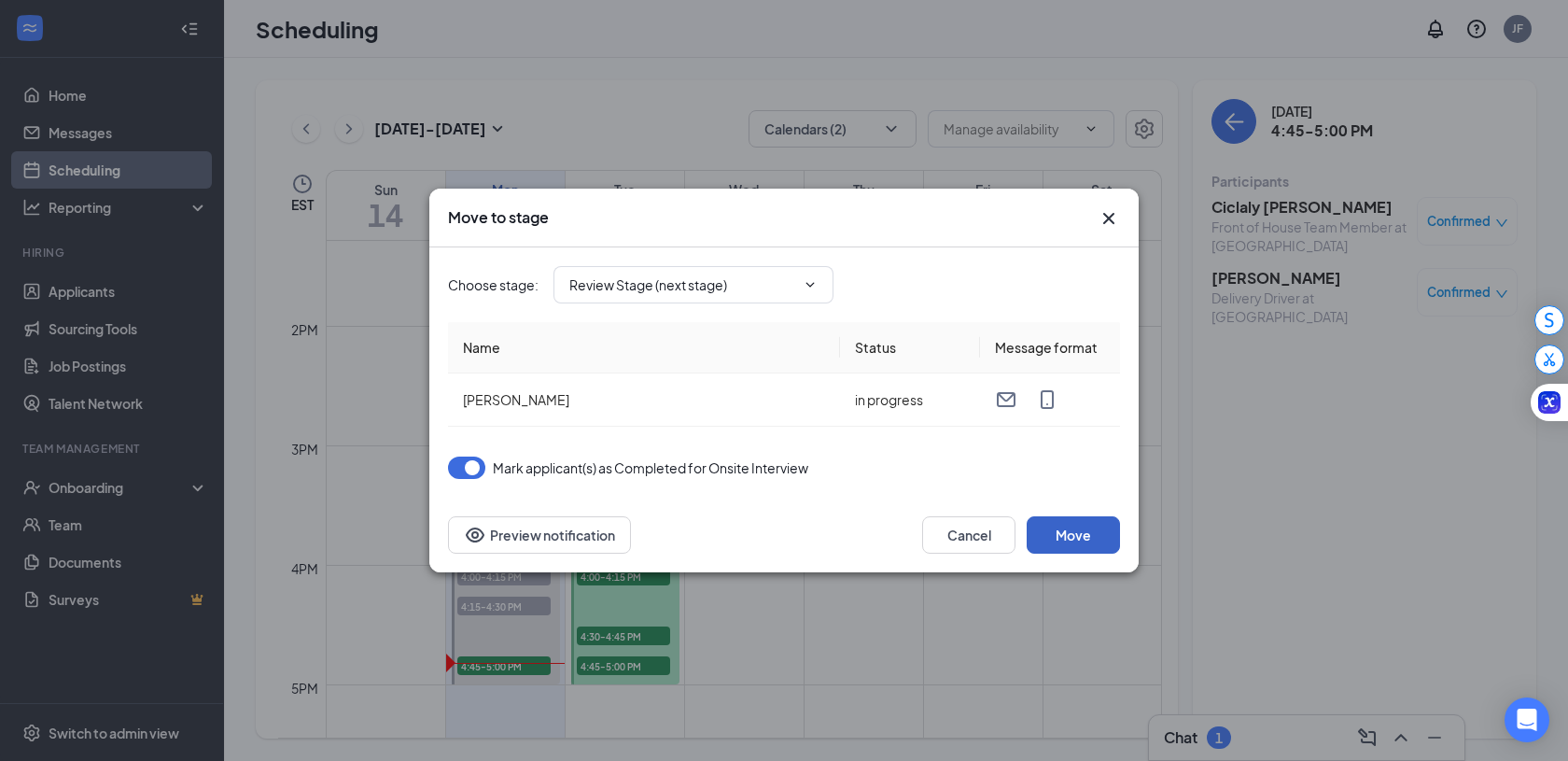
click at [1076, 533] on button "Move" at bounding box center [1073, 534] width 93 height 37
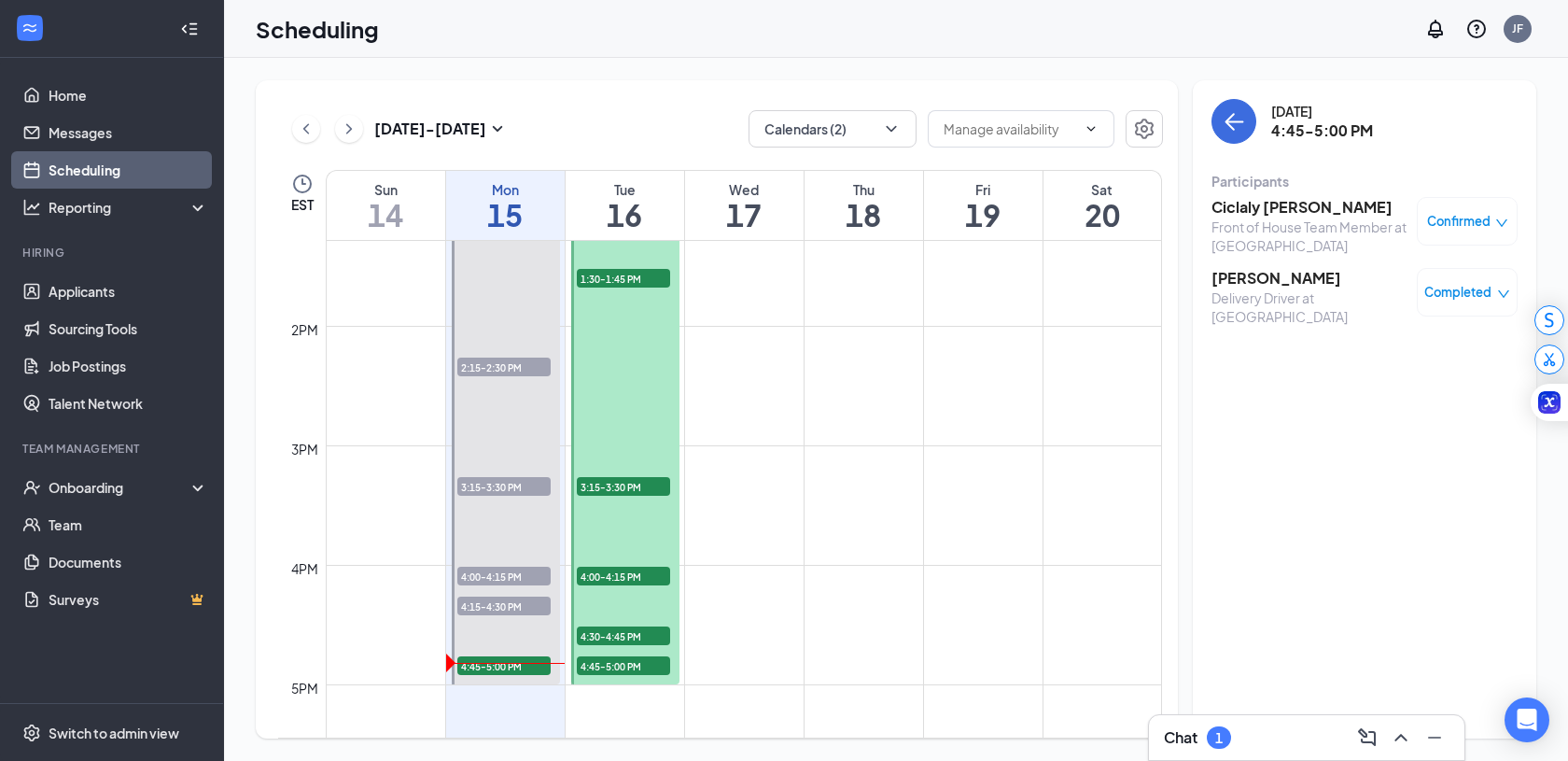
click at [1473, 213] on span "Confirmed" at bounding box center [1459, 221] width 64 height 19
click at [1406, 342] on span "Mark as no-show" at bounding box center [1412, 345] width 103 height 21
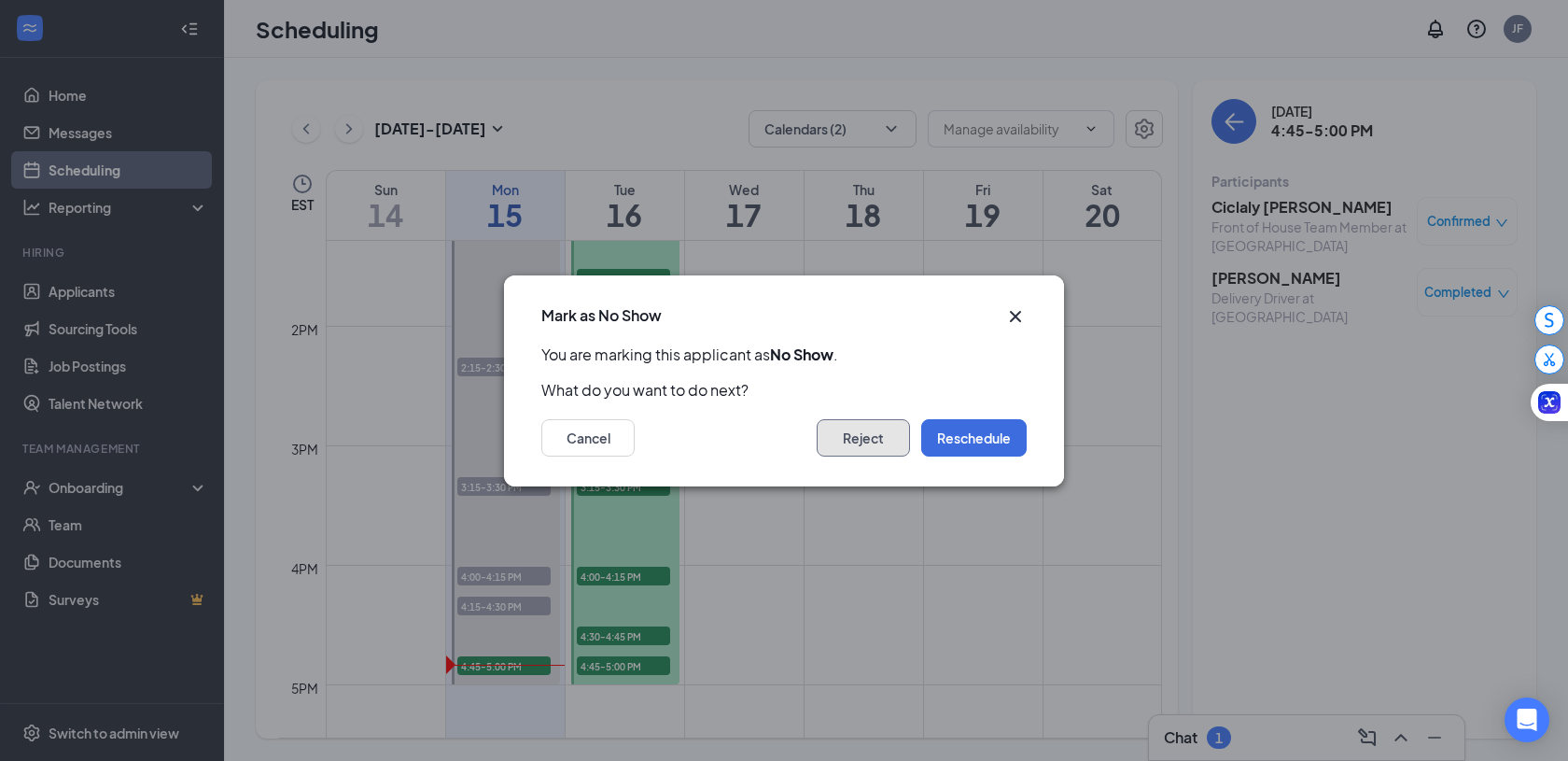
click at [864, 442] on button "Reject" at bounding box center [863, 437] width 93 height 37
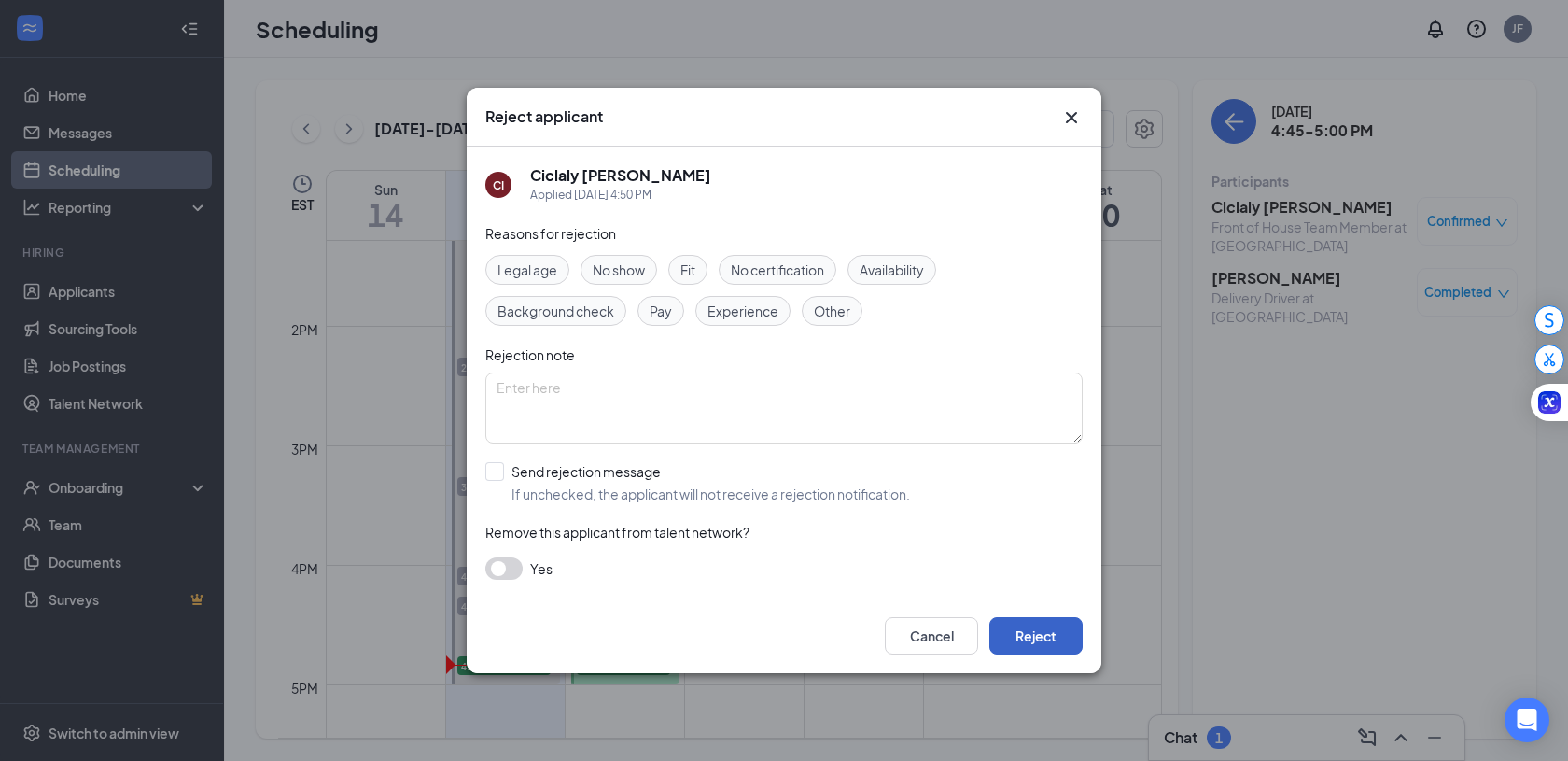
click at [1041, 640] on button "Reject" at bounding box center [1036, 635] width 93 height 37
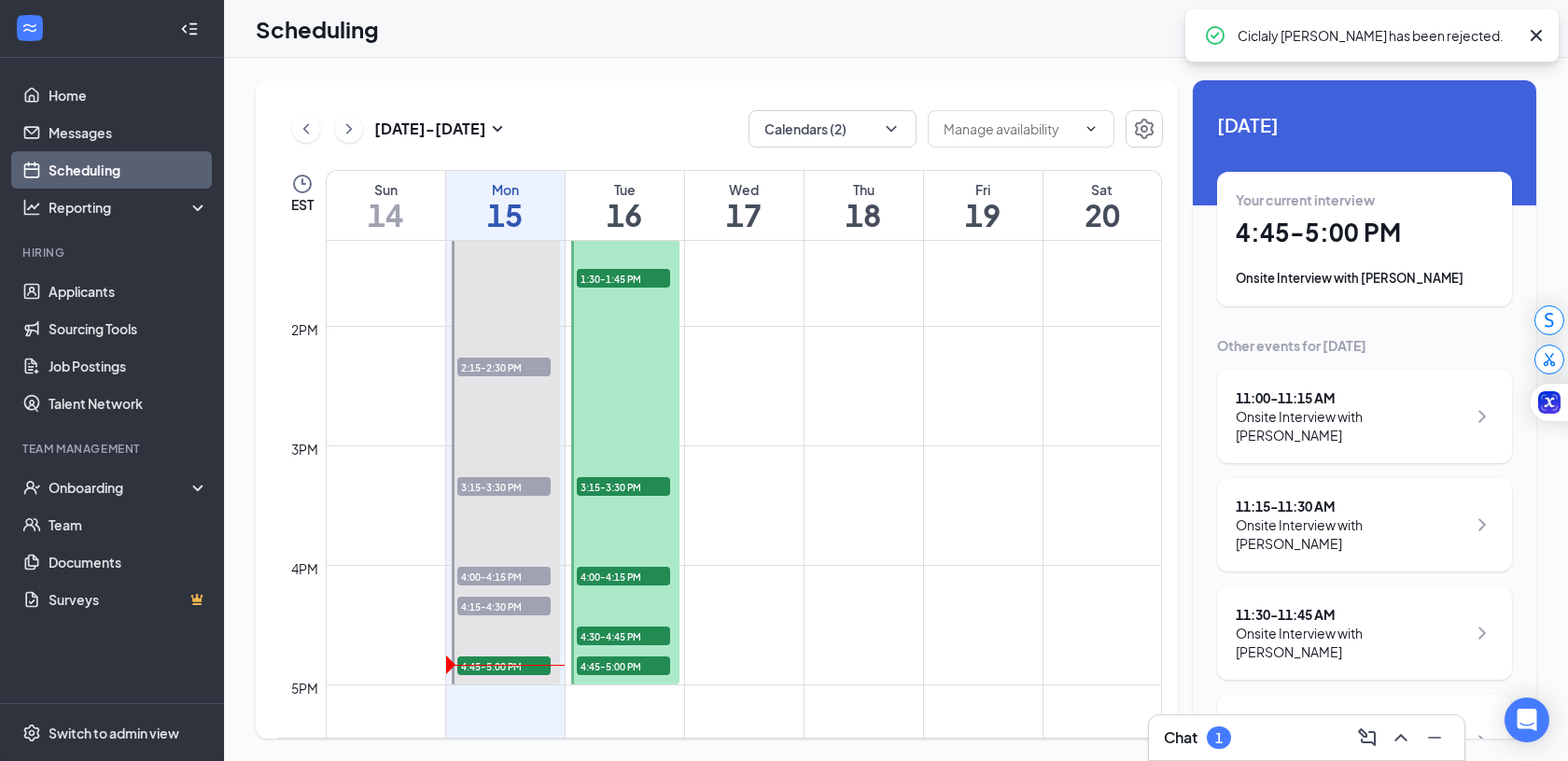
click at [1260, 738] on div "Chat 1" at bounding box center [1306, 737] width 286 height 29
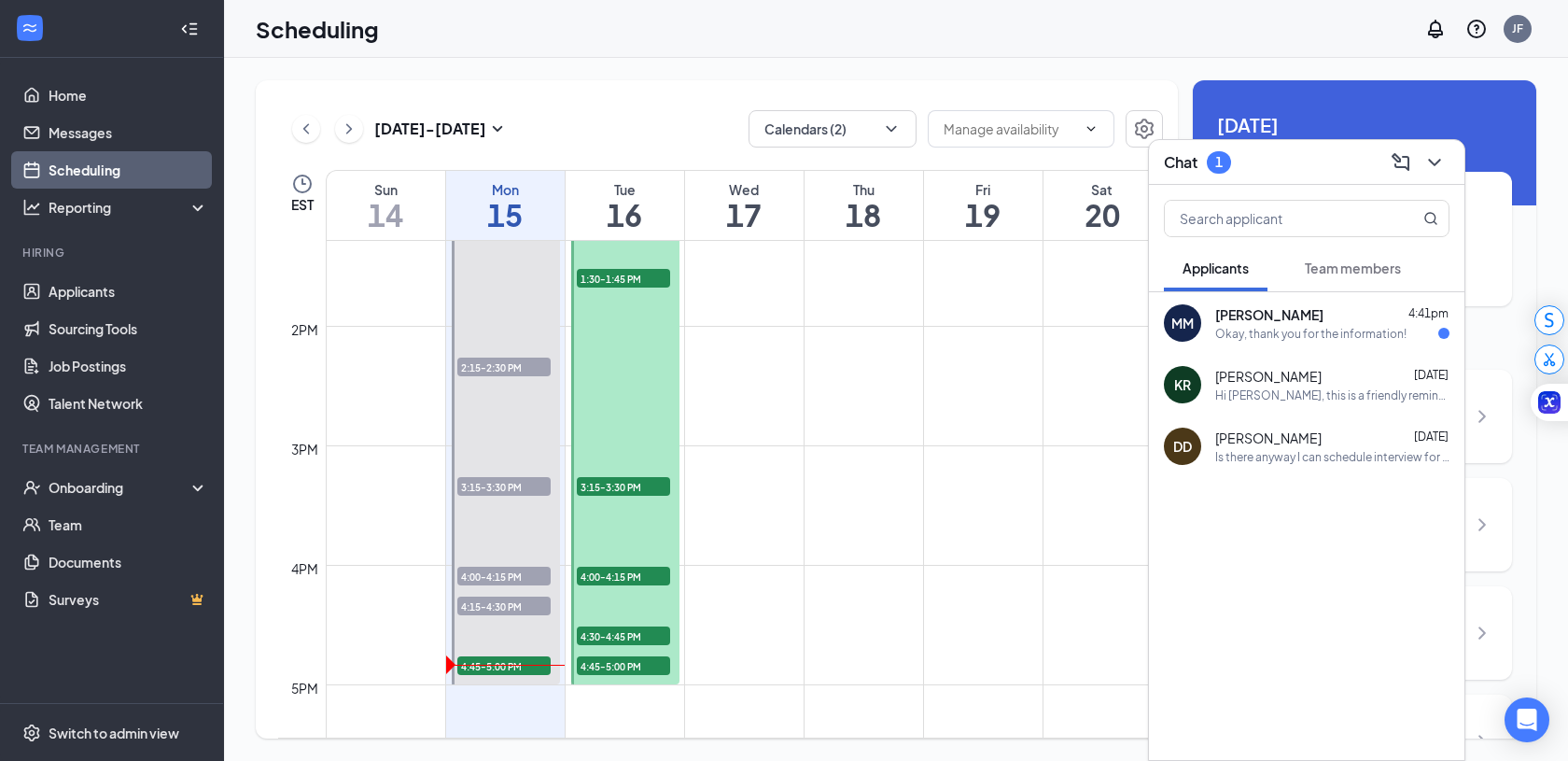
click at [1377, 312] on div "[PERSON_NAME] 4:41pm" at bounding box center [1332, 315] width 234 height 19
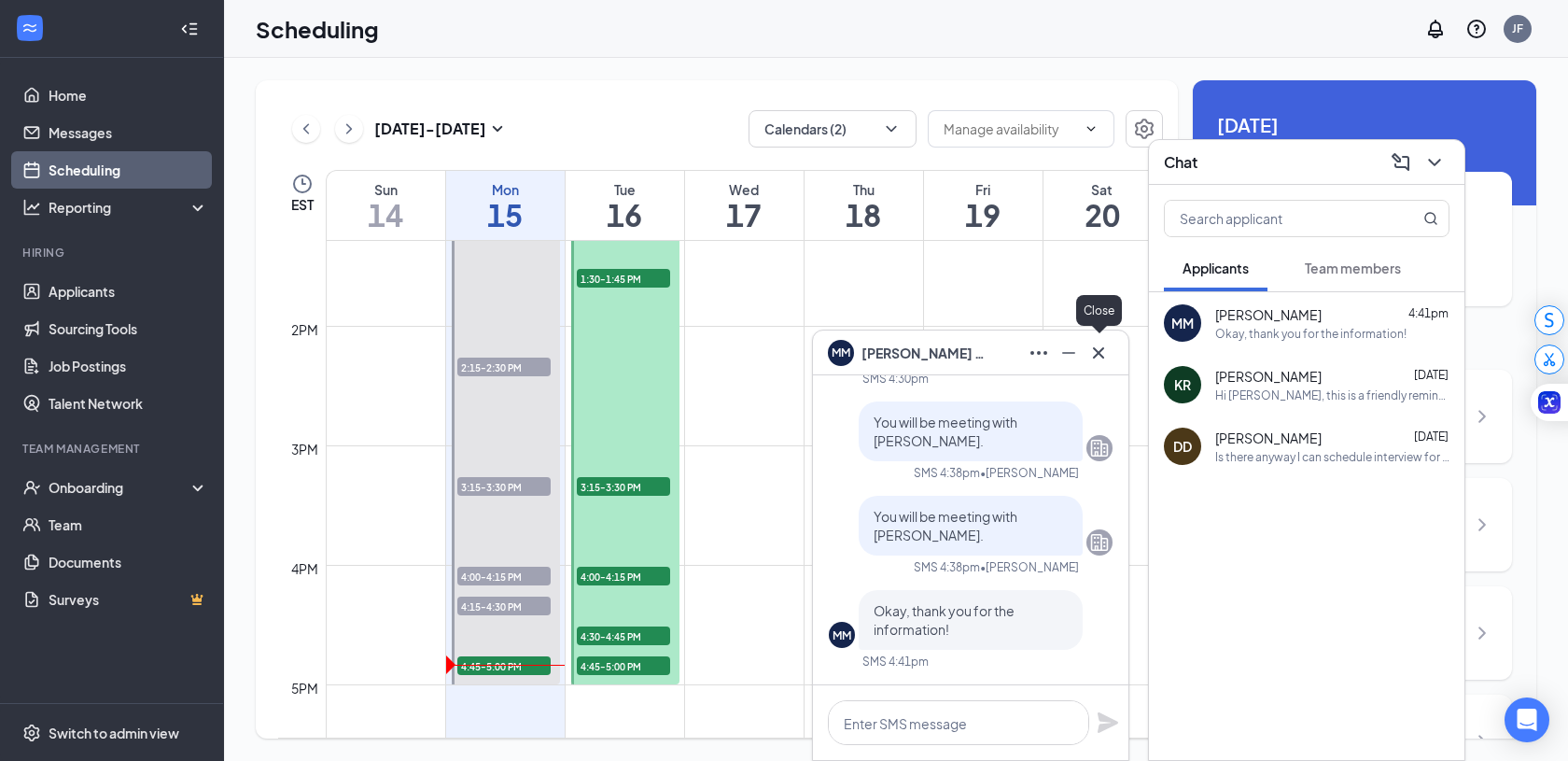
click at [1097, 358] on icon "Cross" at bounding box center [1098, 353] width 23 height 23
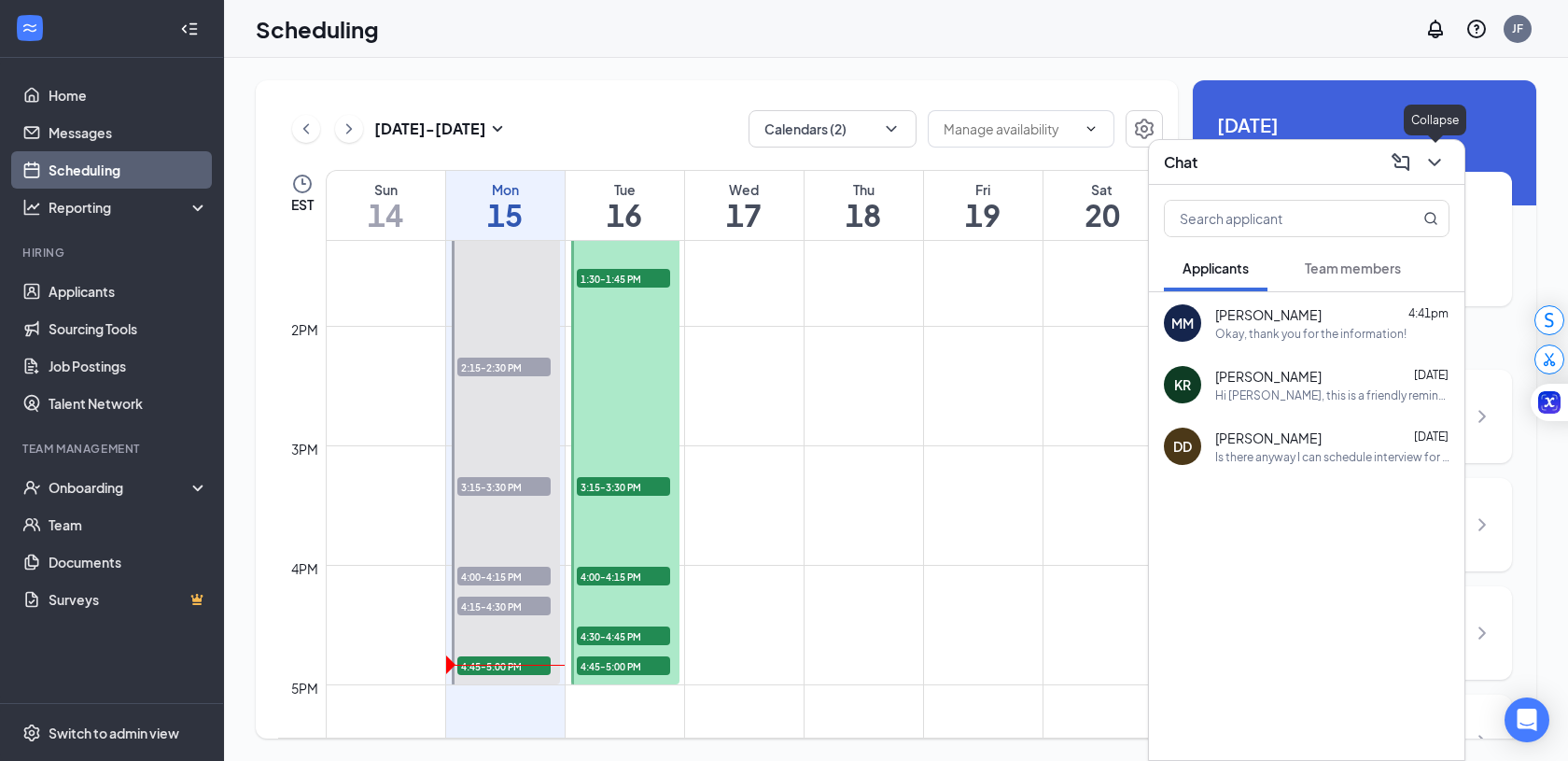
click at [1443, 164] on icon "ChevronDown" at bounding box center [1435, 162] width 23 height 23
